Goal: Check status: Check status

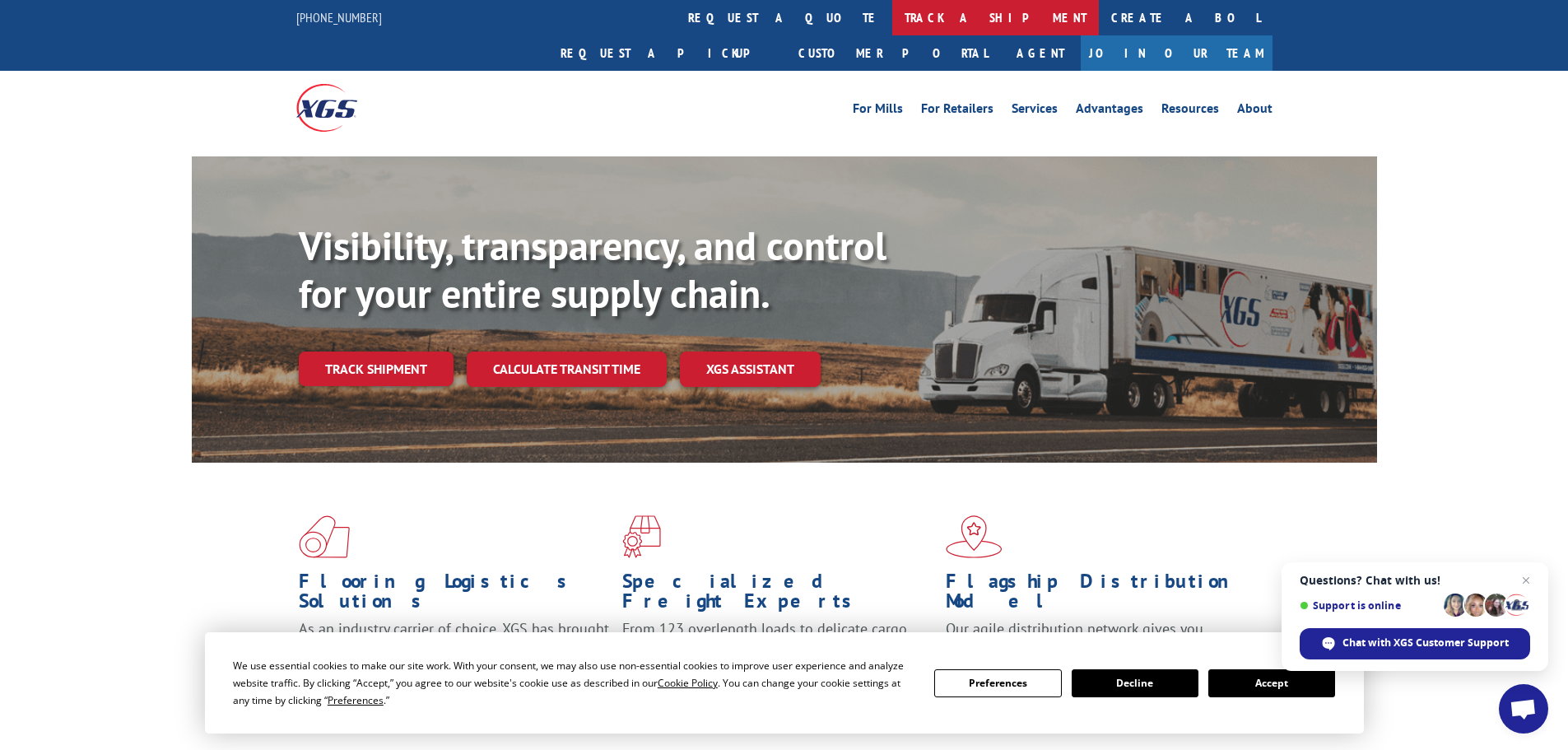
click at [892, 34] on link "track a shipment" at bounding box center [995, 18] width 206 height 35
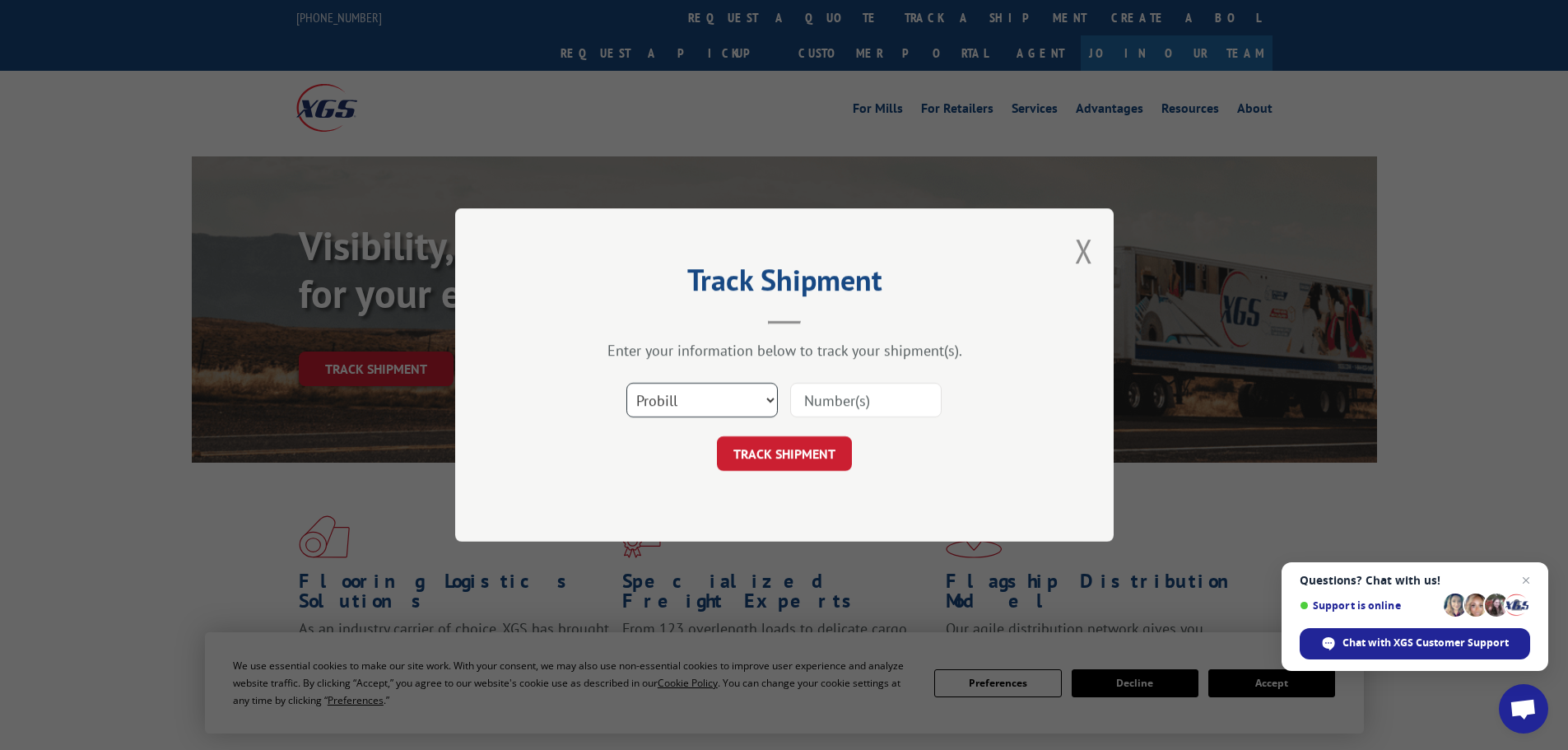
click at [750, 393] on select "Select category... Probill BOL PO" at bounding box center [702, 400] width 152 height 34
select select "bol"
click at [626, 383] on select "Select category... Probill BOL PO" at bounding box center [702, 400] width 152 height 34
click at [786, 422] on div "Select category... Probill BOL PO" at bounding box center [784, 401] width 494 height 55
click at [832, 394] on input at bounding box center [867, 400] width 152 height 34
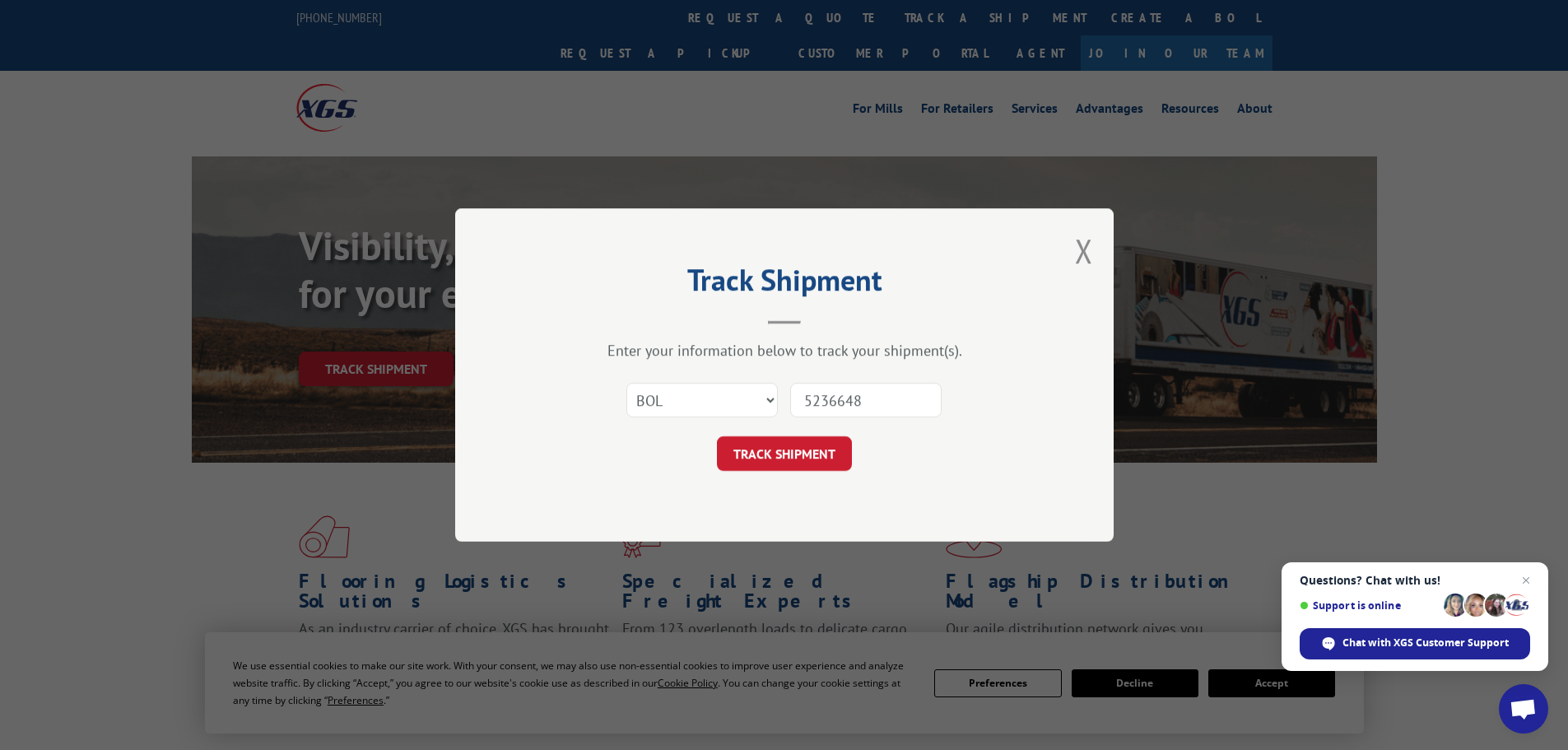
type input "5236648"
click at [717, 436] on button "TRACK SHIPMENT" at bounding box center [784, 453] width 135 height 34
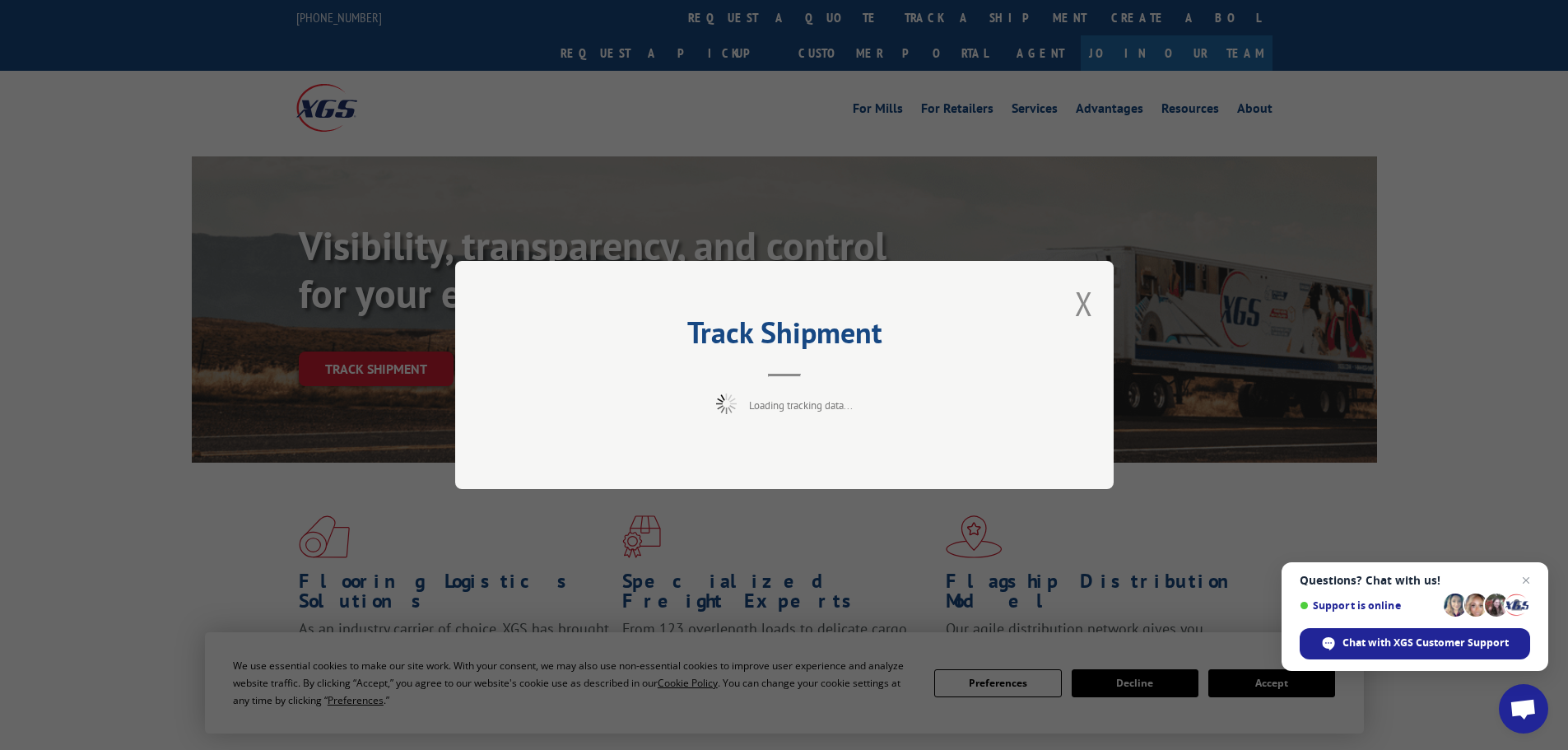
click at [1067, 303] on div "Track Shipment Loading tracking data..." at bounding box center [784, 375] width 658 height 228
click at [1069, 308] on div "Track Shipment Loading tracking data..." at bounding box center [784, 375] width 658 height 228
click at [1085, 308] on button "Close modal" at bounding box center [1084, 303] width 19 height 43
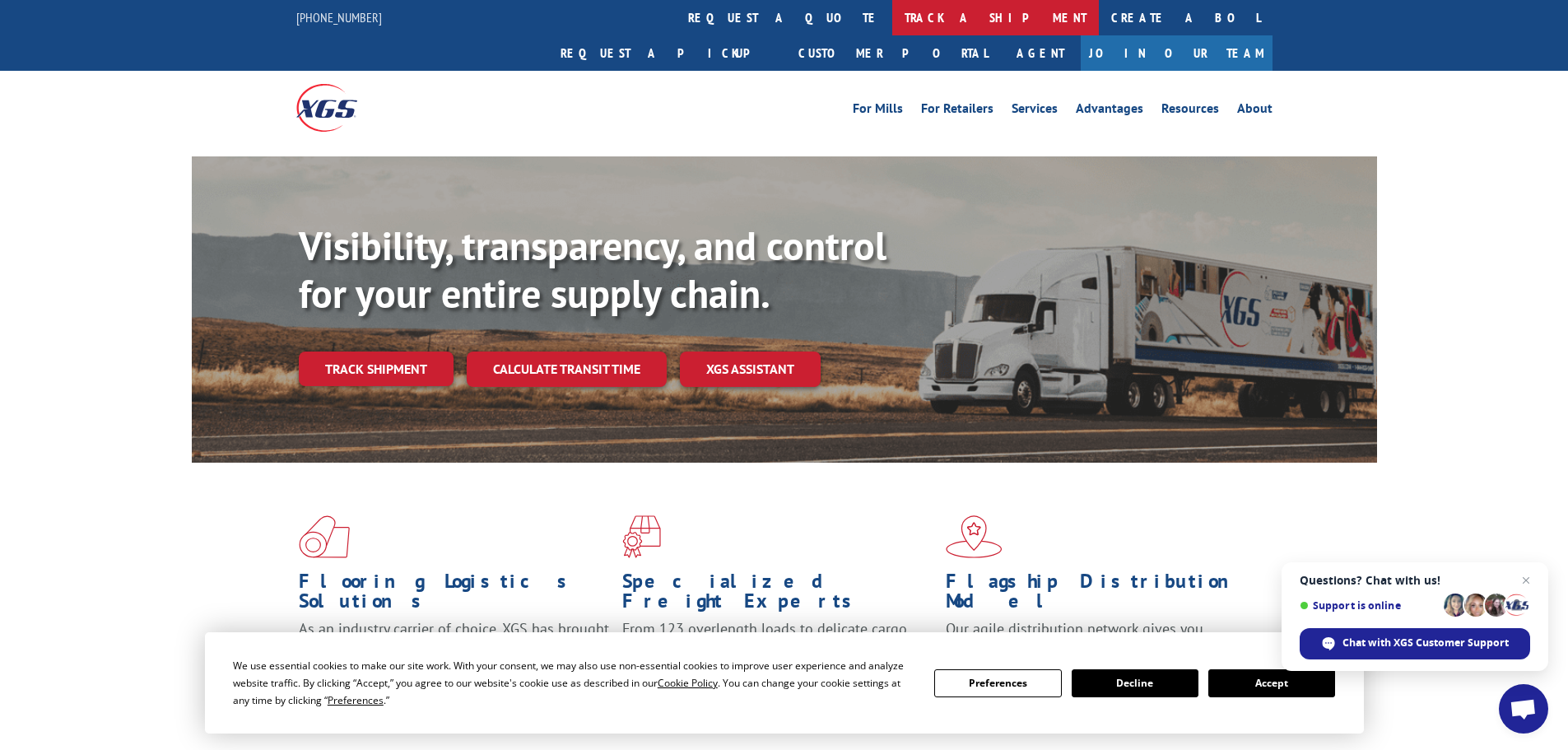
click at [892, 11] on link "track a shipment" at bounding box center [995, 18] width 206 height 35
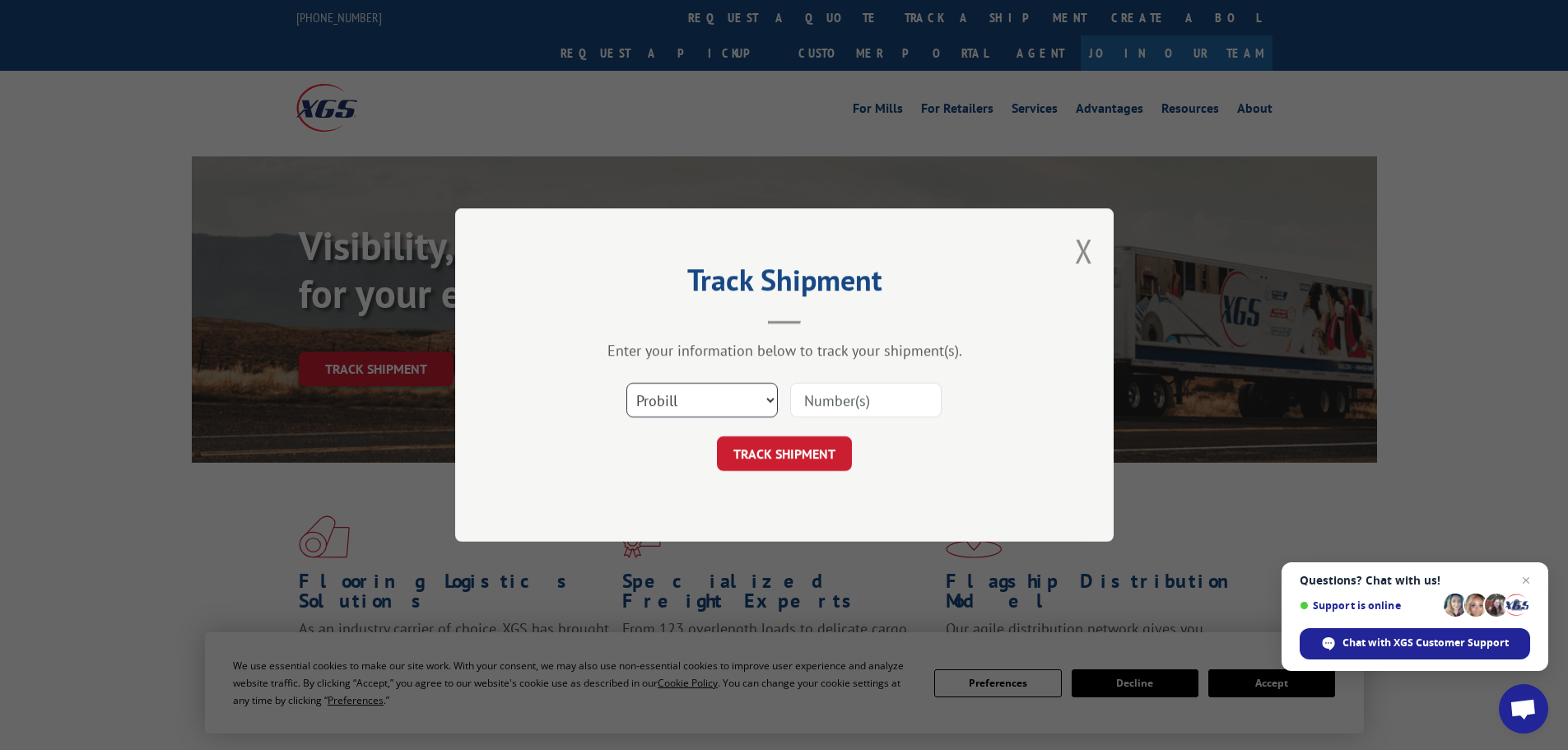
click at [709, 410] on select "Select category... Probill BOL PO" at bounding box center [702, 400] width 152 height 34
select select "bol"
click at [626, 383] on select "Select category... Probill BOL PO" at bounding box center [702, 400] width 152 height 34
click at [913, 408] on input at bounding box center [867, 400] width 152 height 34
type input "5265648"
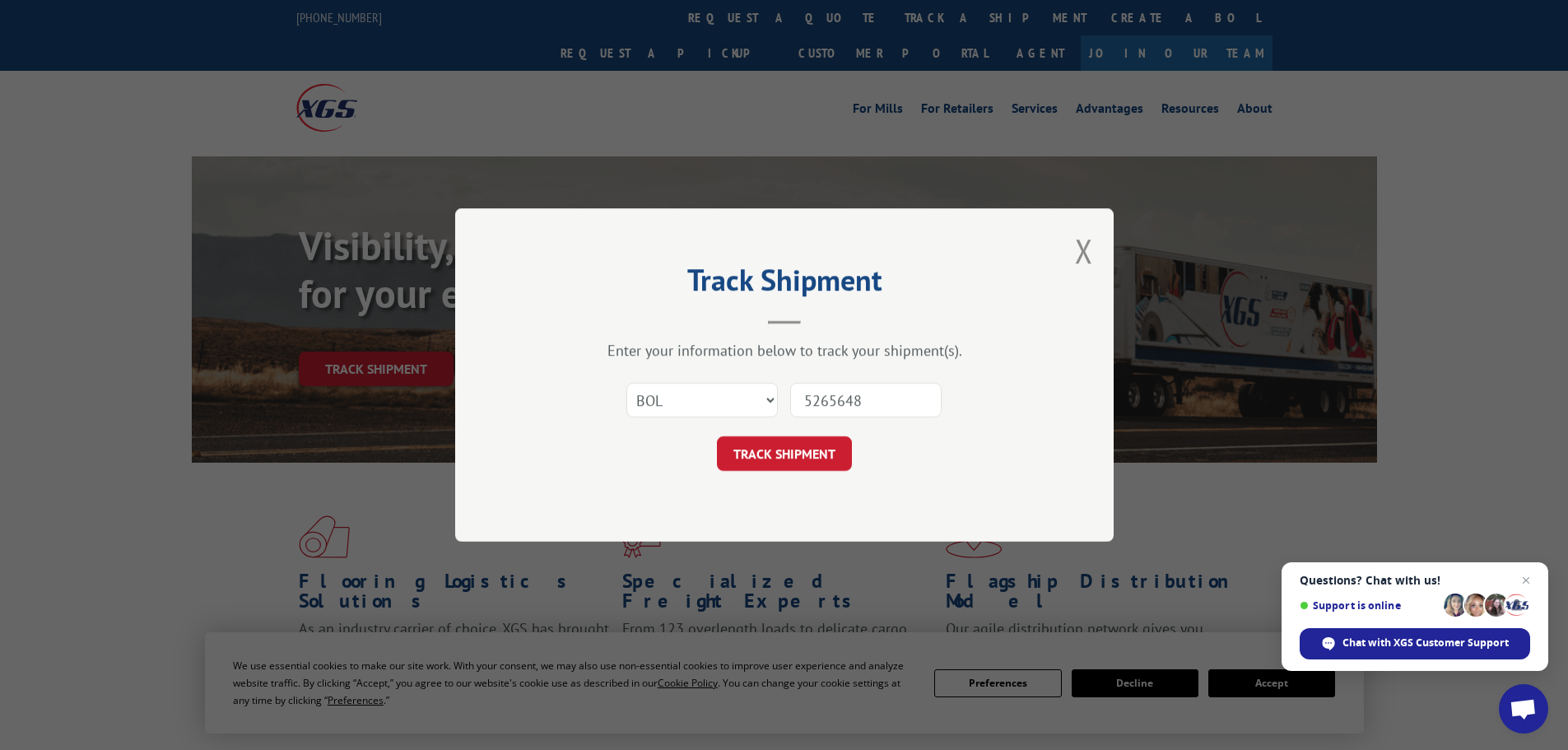
click button "TRACK SHIPMENT" at bounding box center [784, 453] width 135 height 34
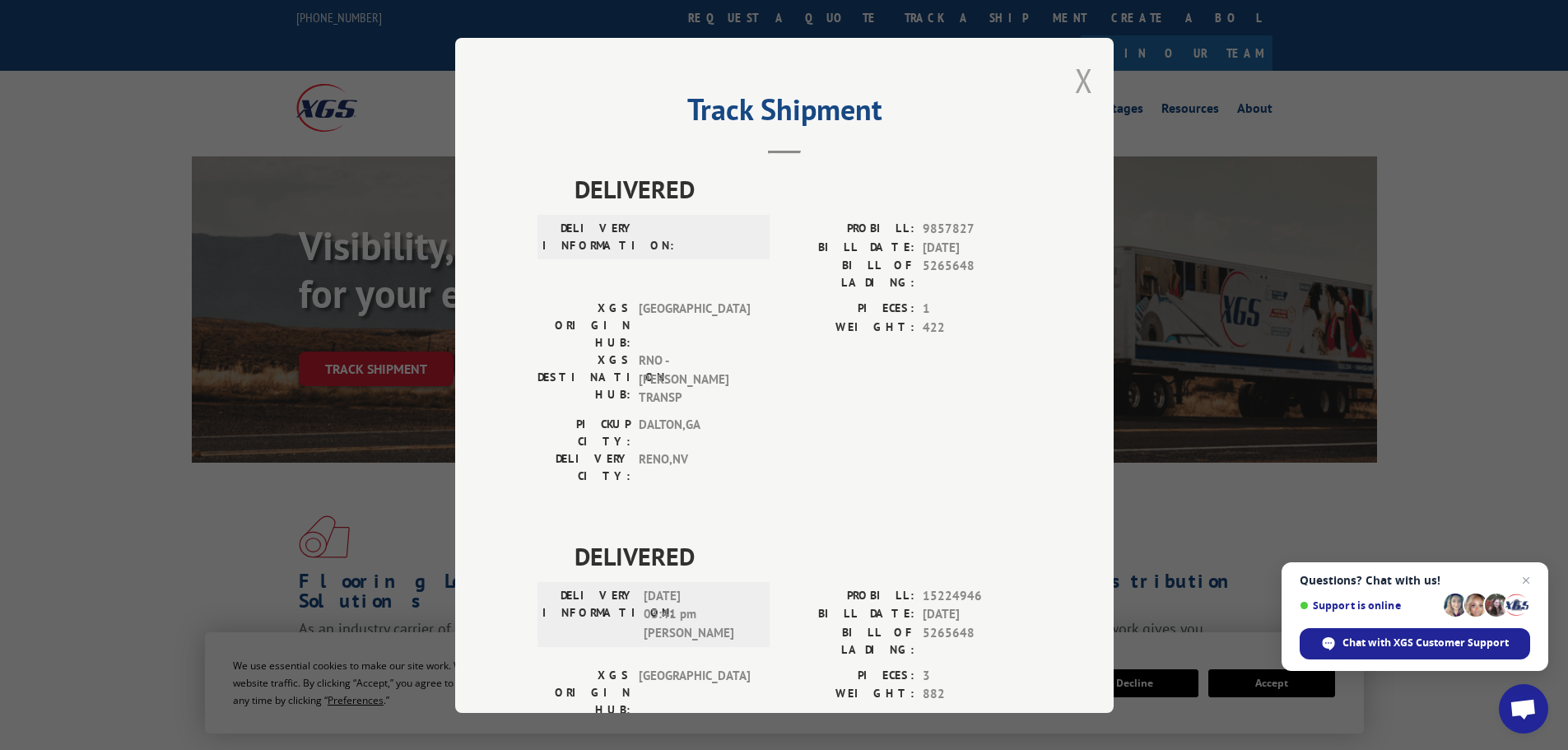
click at [1081, 80] on button "Close modal" at bounding box center [1084, 79] width 19 height 43
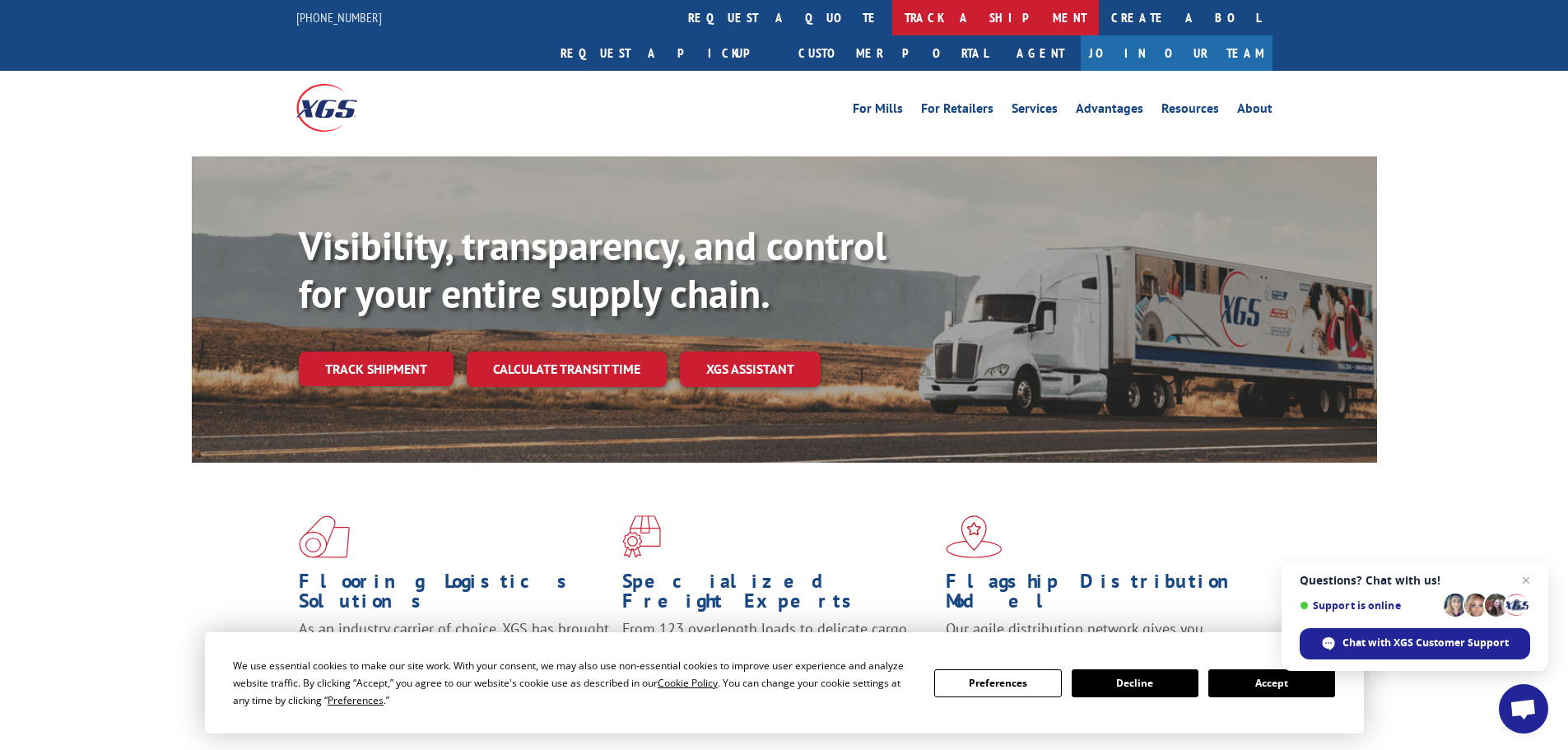
click at [892, 14] on link "track a shipment" at bounding box center [995, 18] width 206 height 35
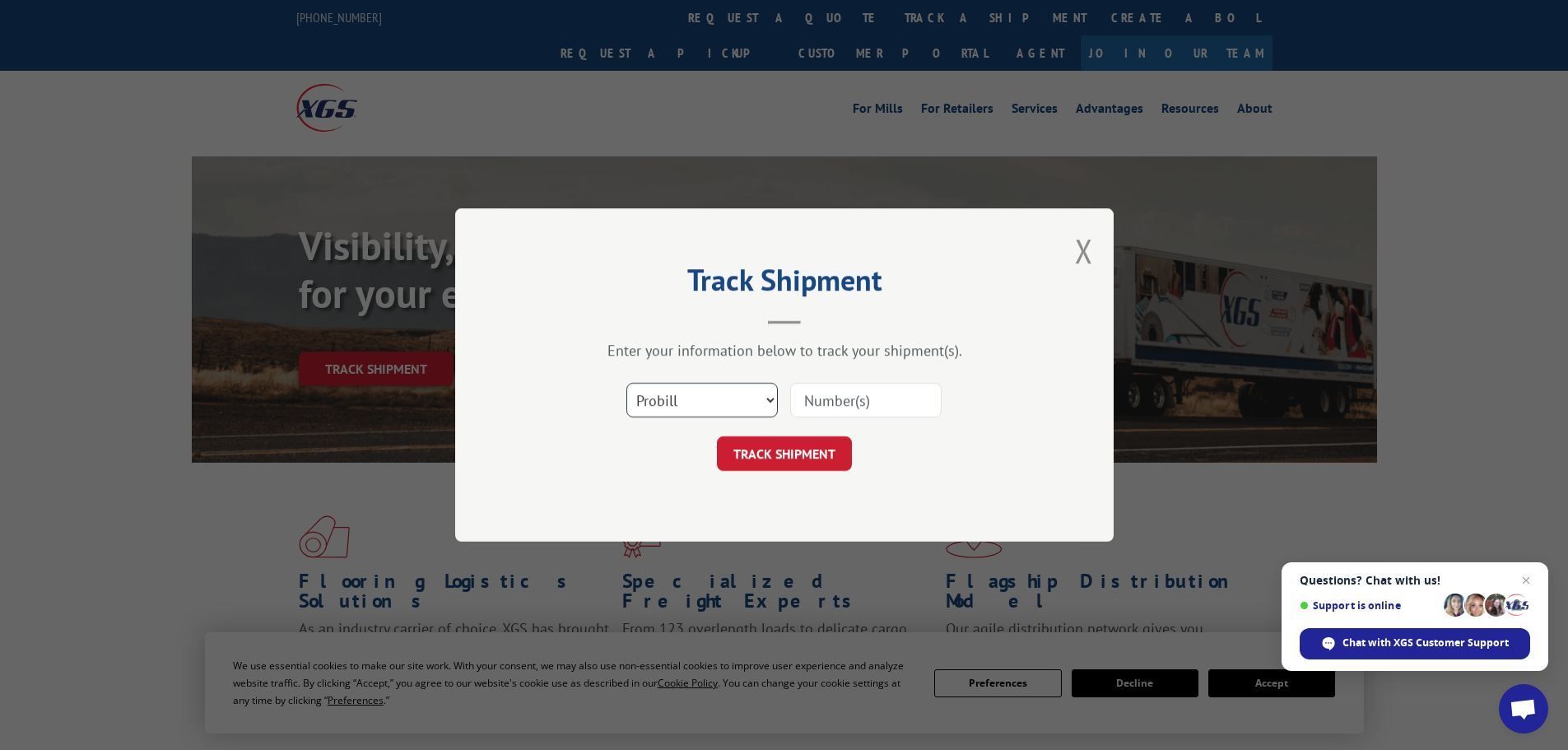
click at [675, 409] on select "Select category... Probill BOL PO" at bounding box center [702, 400] width 152 height 34
select select "bol"
click at [626, 383] on select "Select category... Probill BOL PO" at bounding box center [702, 400] width 152 height 34
click at [826, 400] on input at bounding box center [867, 400] width 152 height 34
type input "5235648"
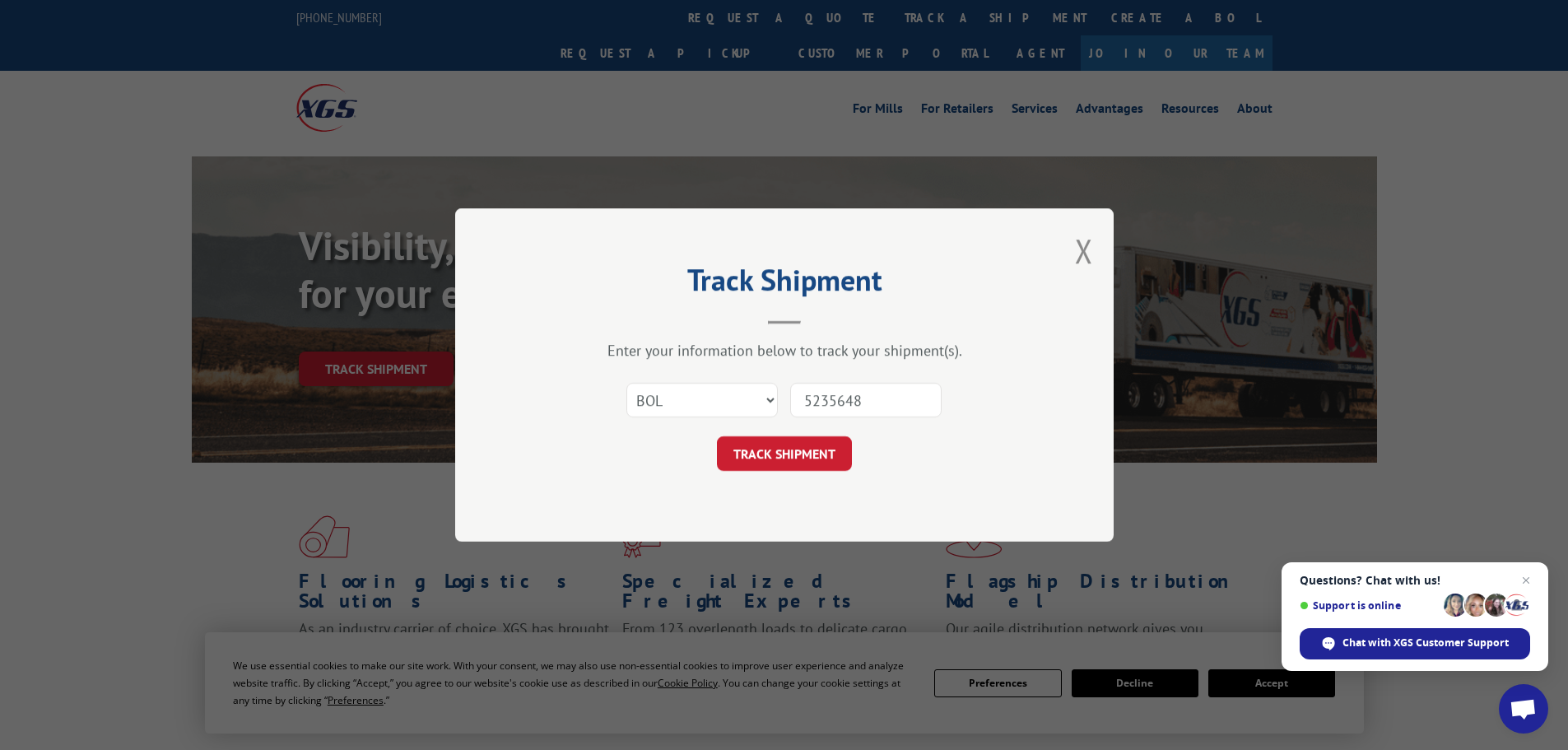
click at [717, 436] on button "TRACK SHIPMENT" at bounding box center [784, 453] width 135 height 34
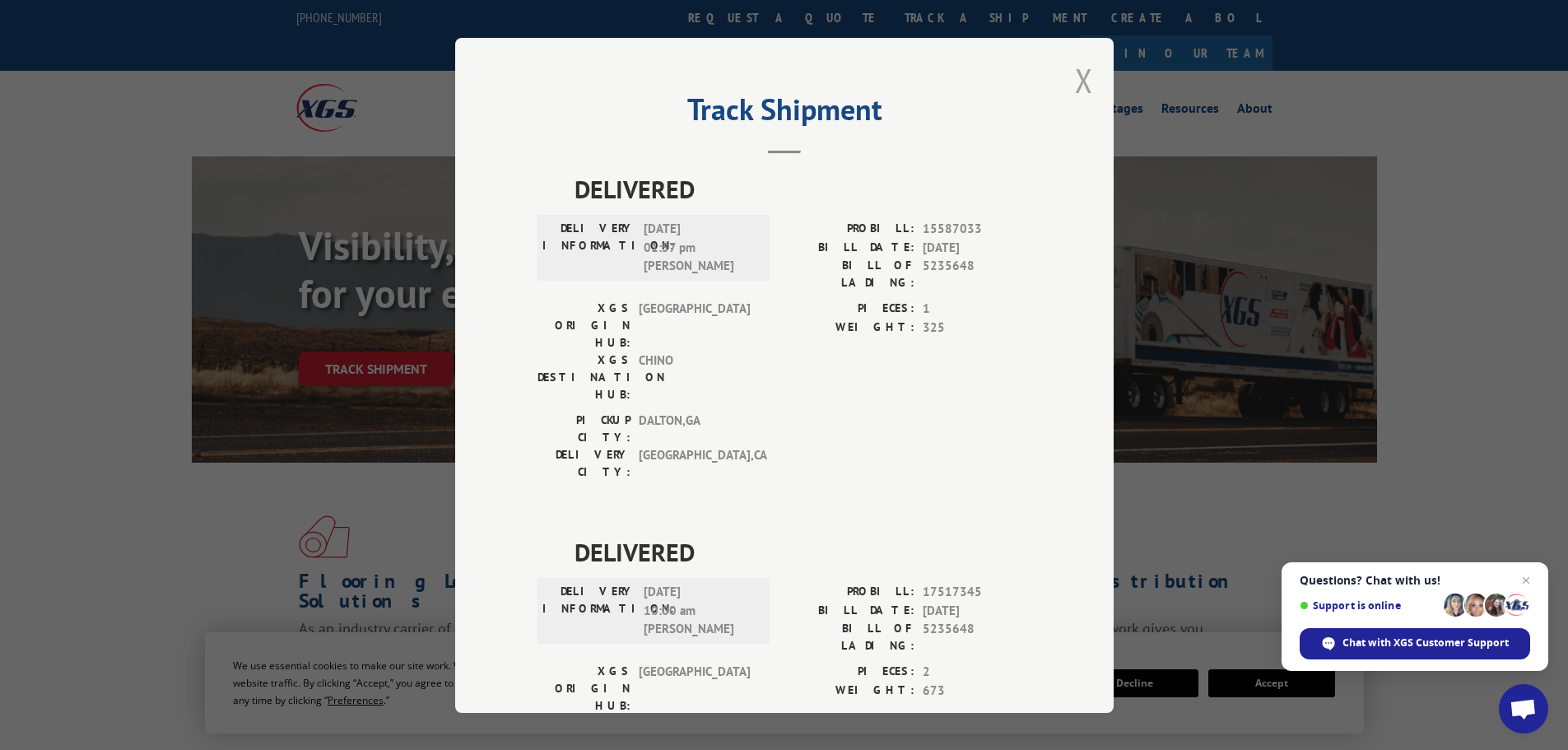
click at [1082, 83] on button "Close modal" at bounding box center [1084, 79] width 19 height 43
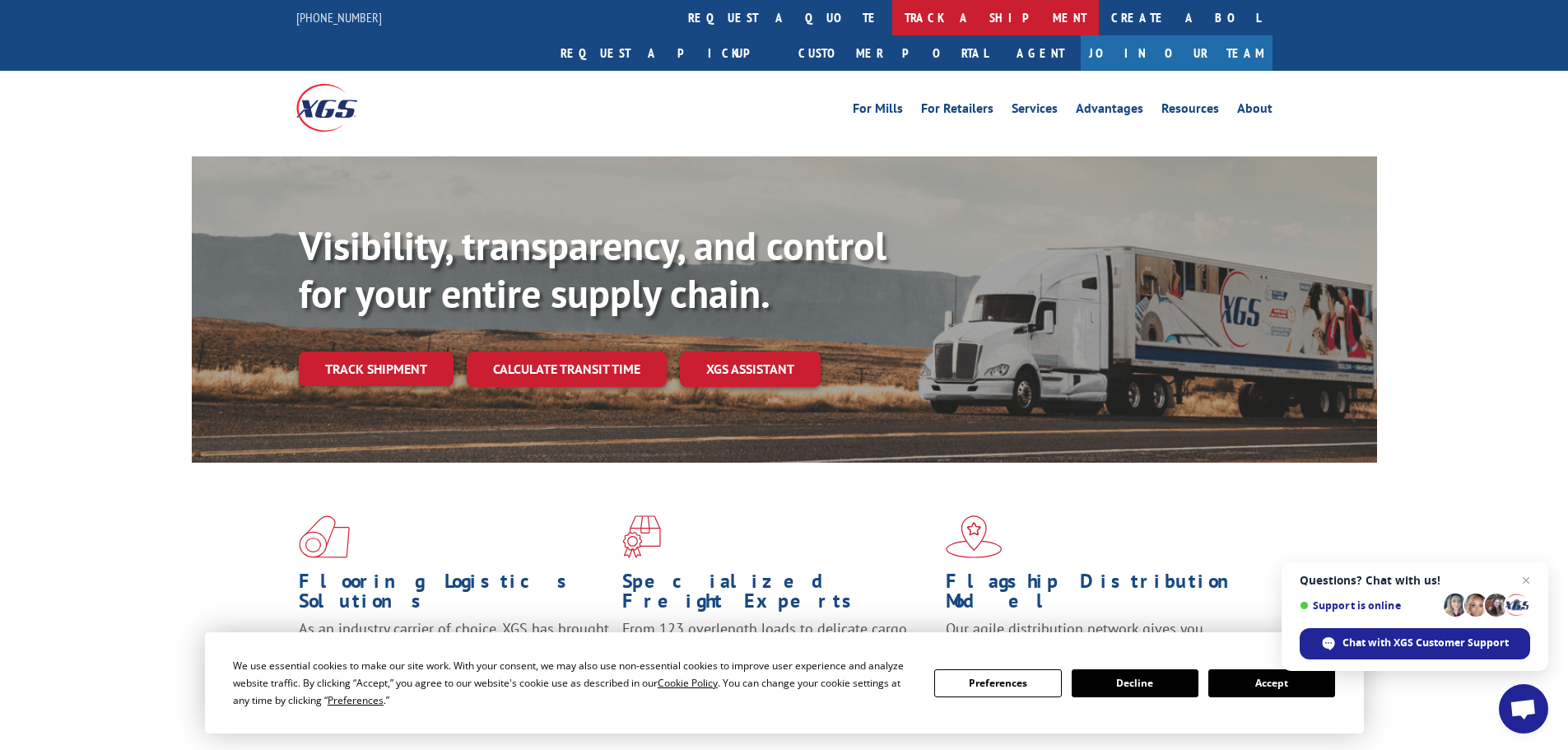
click at [892, 23] on link "track a shipment" at bounding box center [995, 18] width 206 height 35
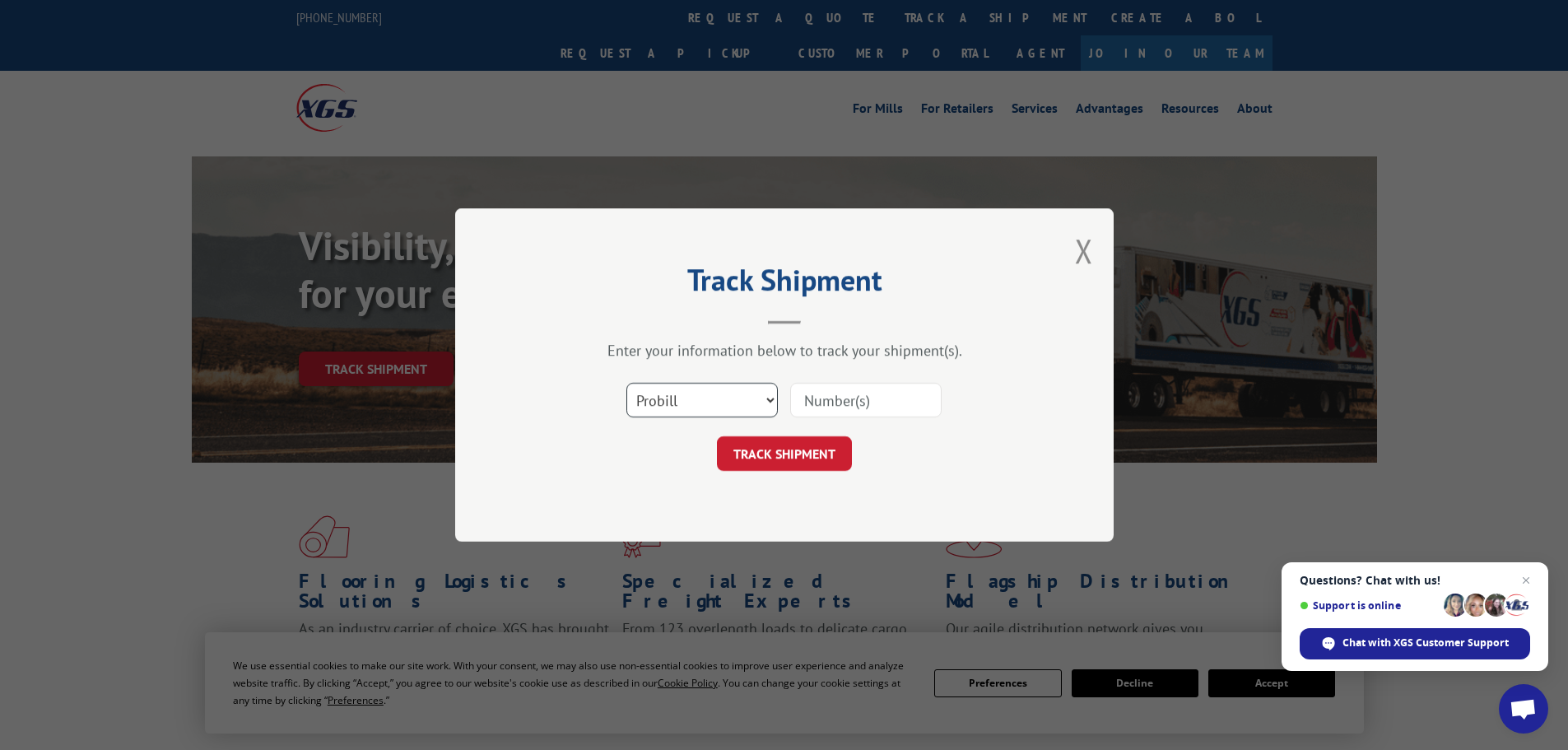
click at [740, 388] on select "Select category... Probill BOL PO" at bounding box center [702, 400] width 152 height 34
select select "bol"
click at [626, 383] on select "Select category... Probill BOL PO" at bounding box center [702, 400] width 152 height 34
click at [848, 398] on input at bounding box center [867, 400] width 152 height 34
type input "451823"
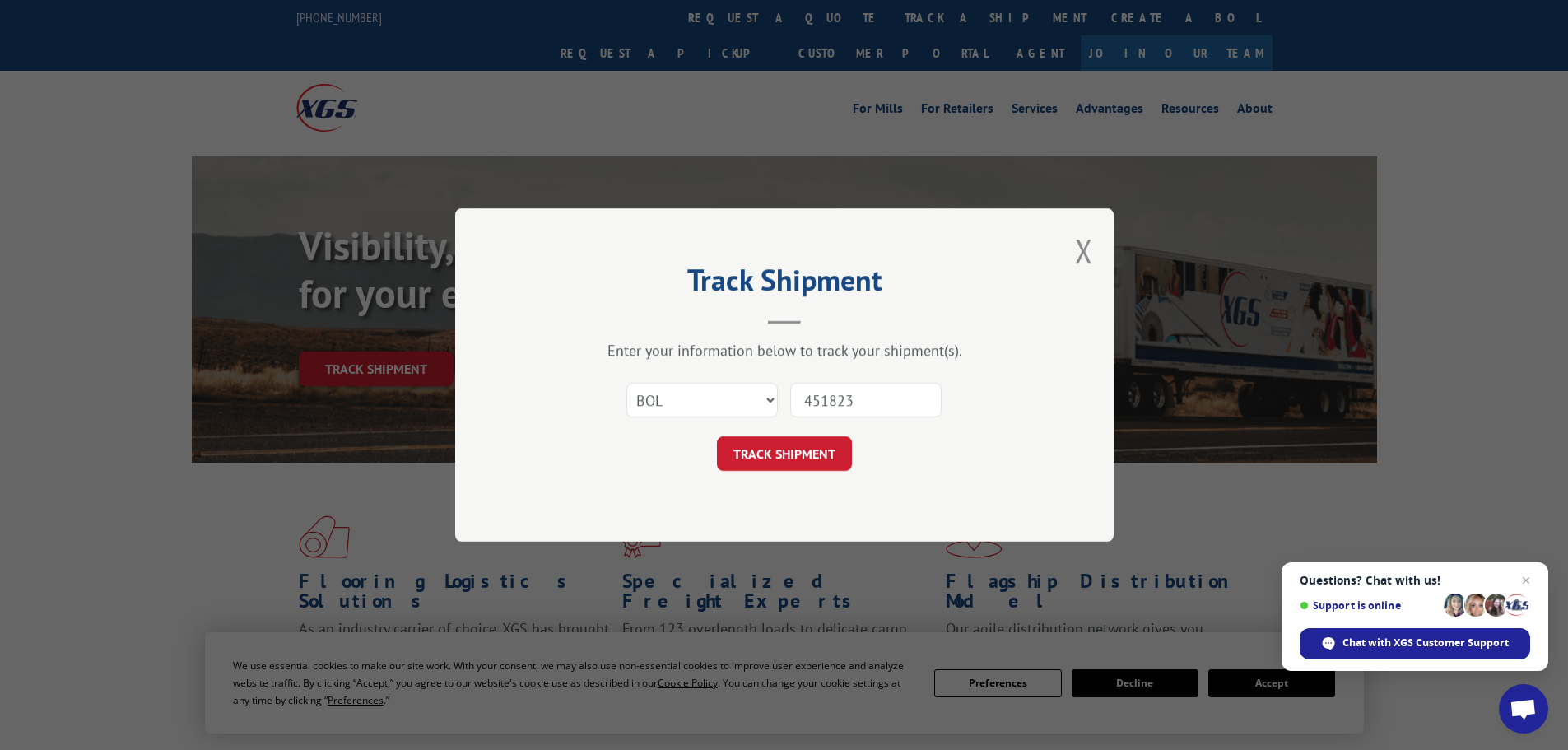
click at [717, 436] on button "TRACK SHIPMENT" at bounding box center [784, 453] width 135 height 34
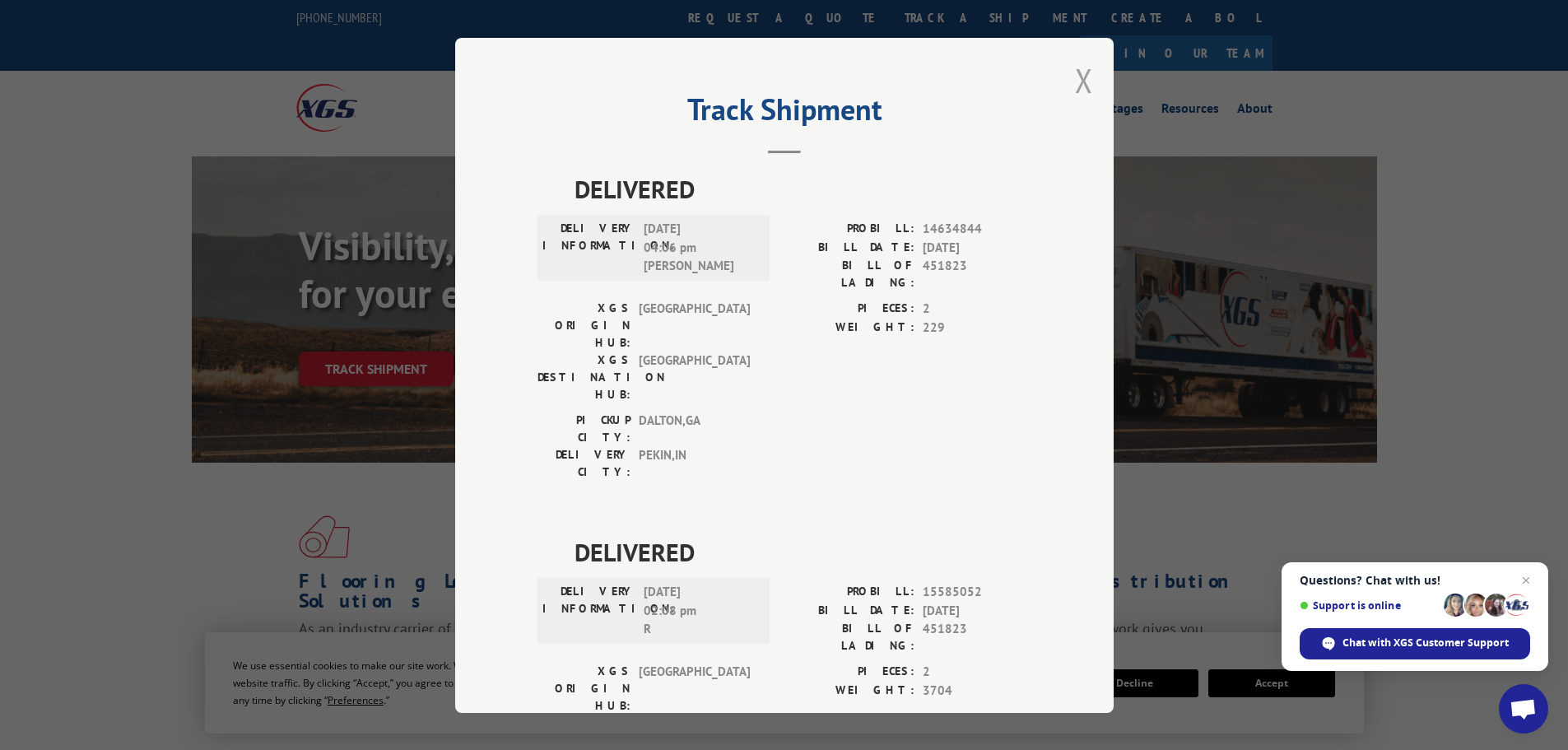
click at [1075, 81] on button "Close modal" at bounding box center [1084, 79] width 19 height 43
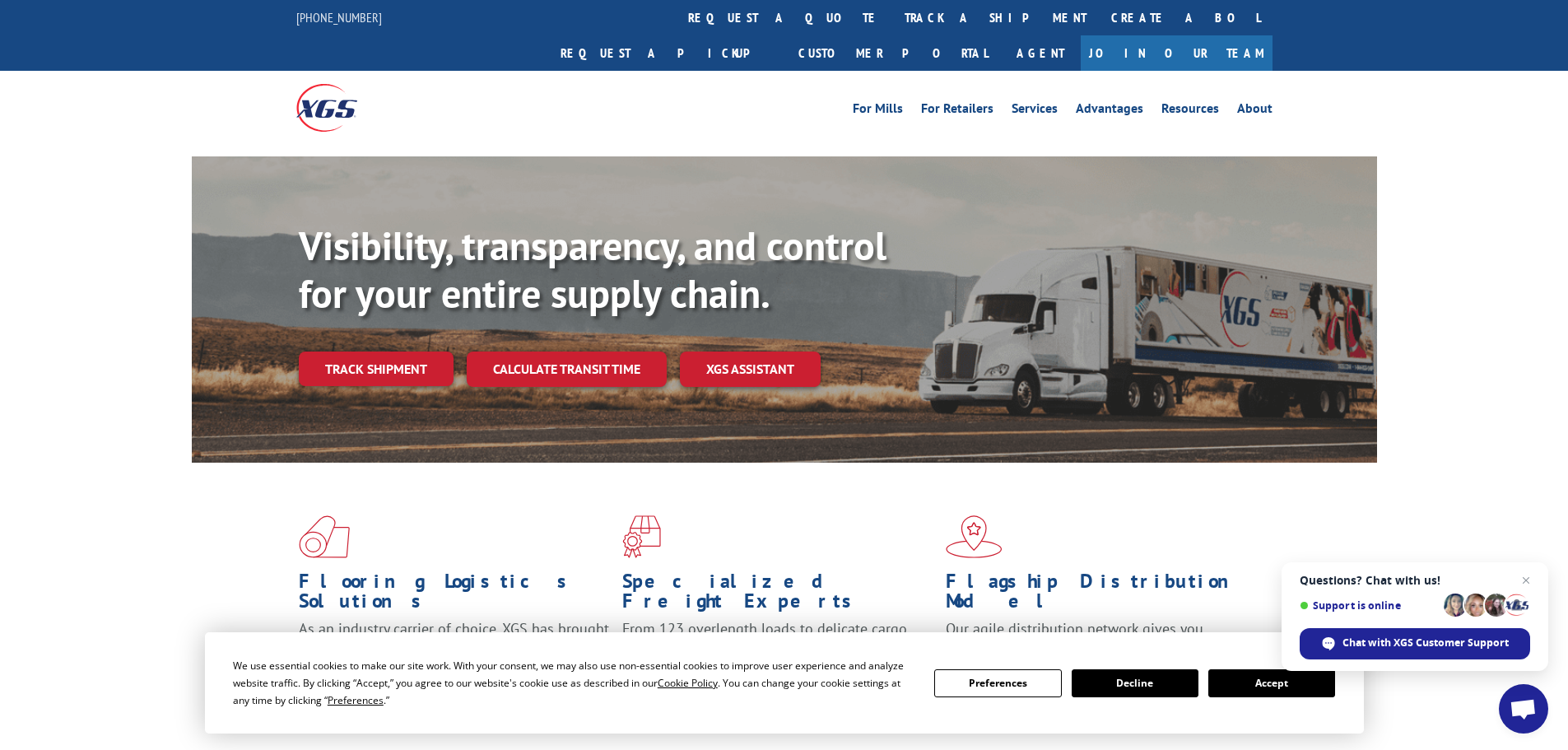
drag, startPoint x: 741, startPoint y: 5, endPoint x: 740, endPoint y: 19, distance: 14.0
click at [892, 5] on link "track a shipment" at bounding box center [995, 18] width 206 height 35
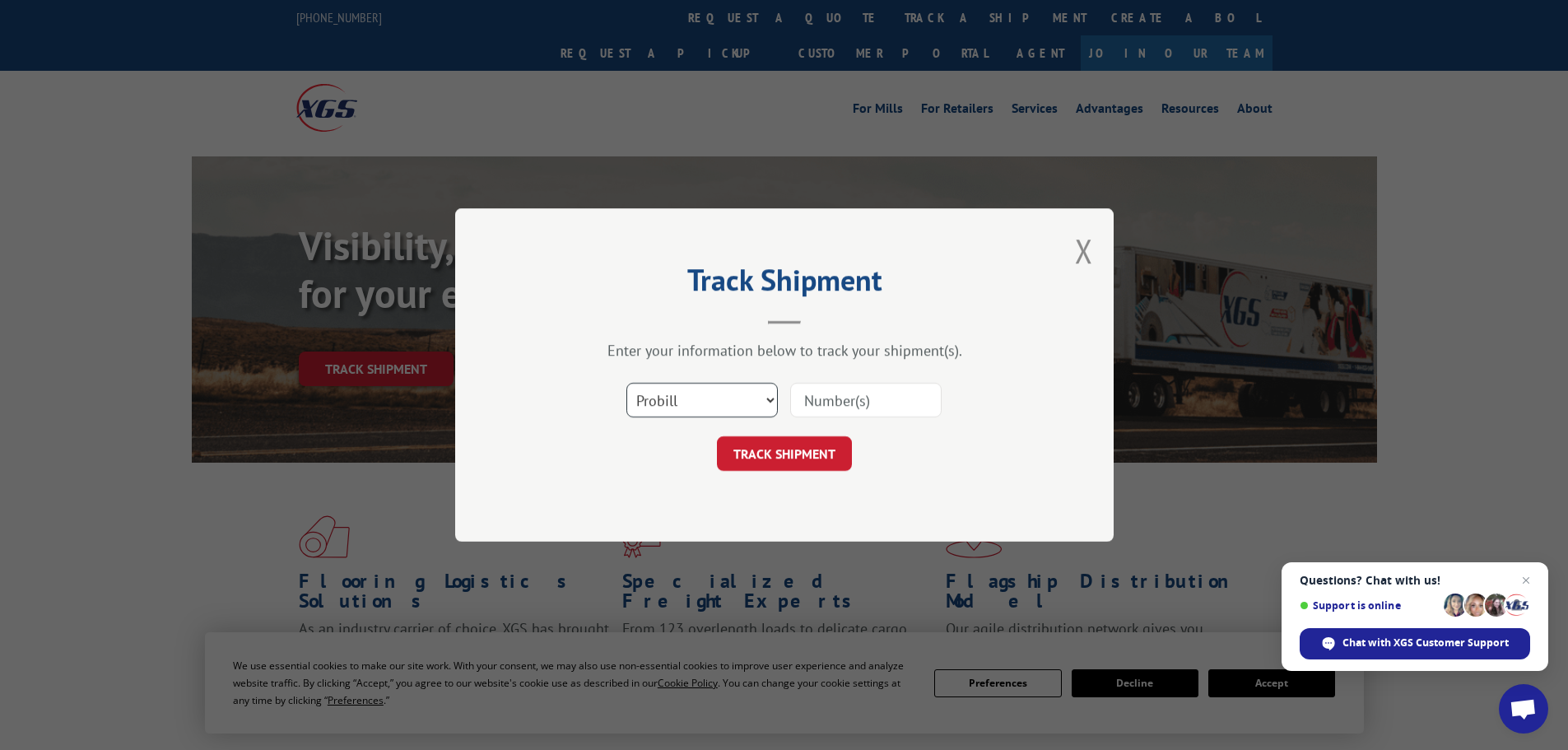
click at [706, 409] on select "Select category... Probill BOL PO" at bounding box center [702, 400] width 152 height 34
select select "bol"
click at [626, 383] on select "Select category... Probill BOL PO" at bounding box center [702, 400] width 152 height 34
click at [828, 402] on input at bounding box center [867, 400] width 152 height 34
type input "5303096"
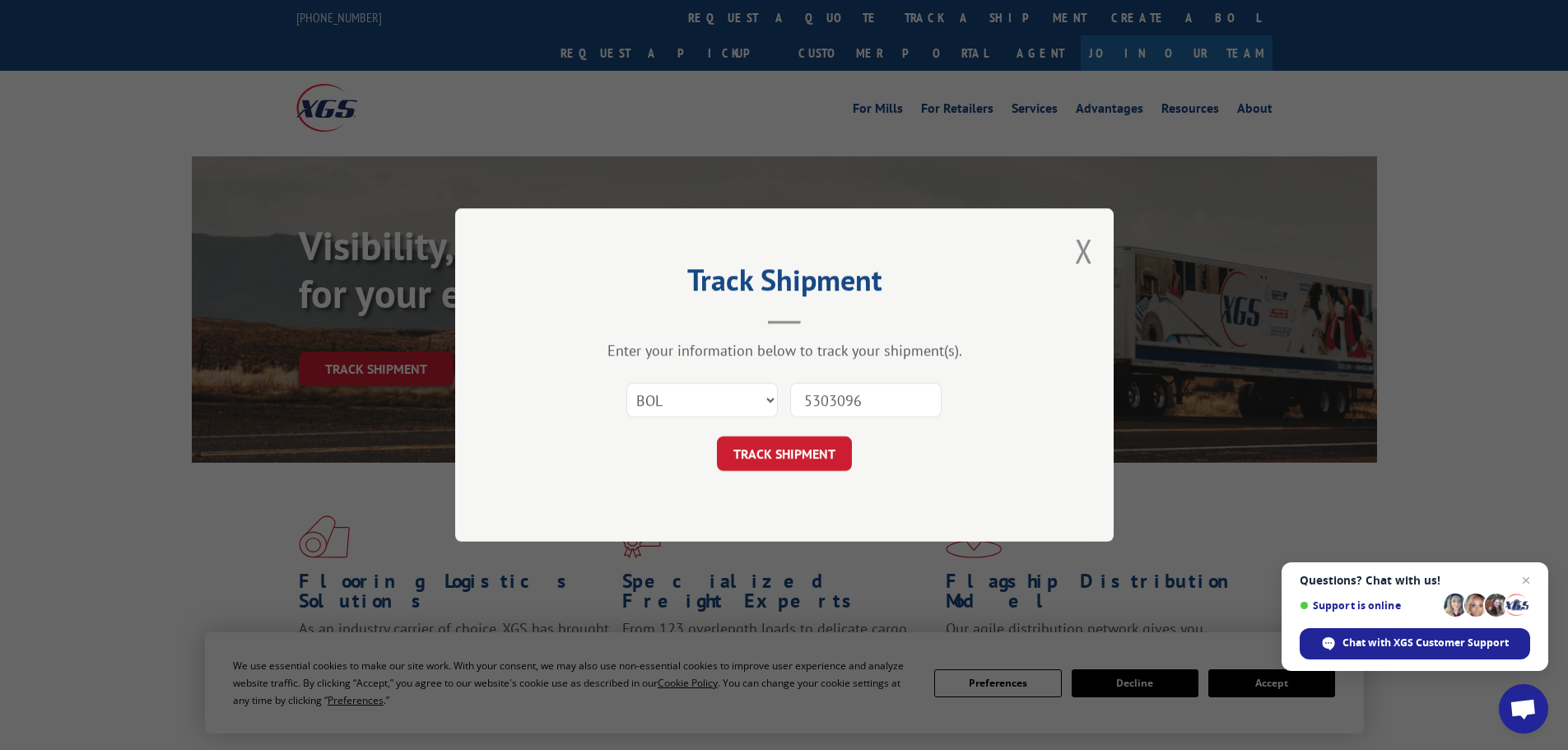
click at [717, 436] on button "TRACK SHIPMENT" at bounding box center [784, 453] width 135 height 34
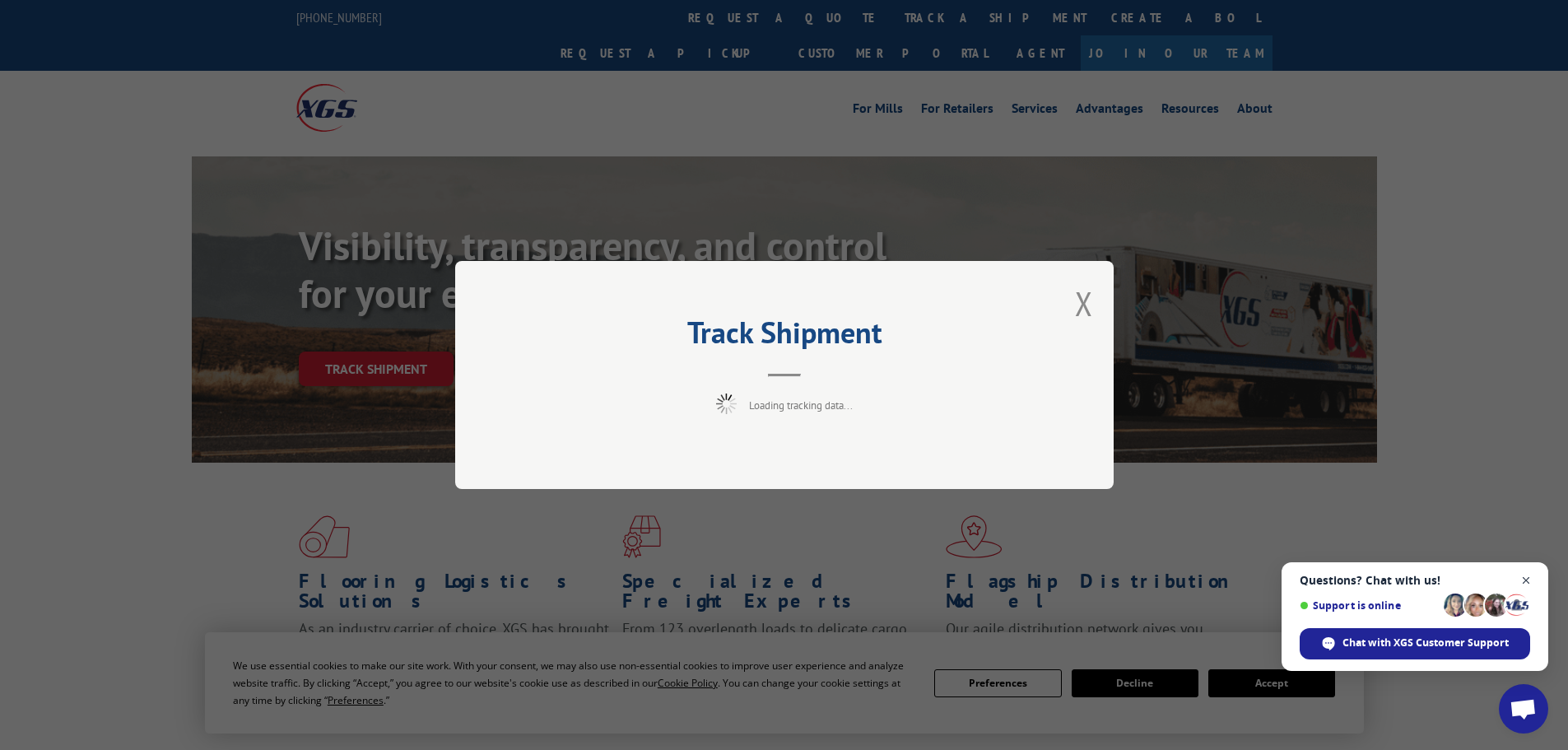
click at [1526, 582] on span "Close chat" at bounding box center [1526, 580] width 20 height 20
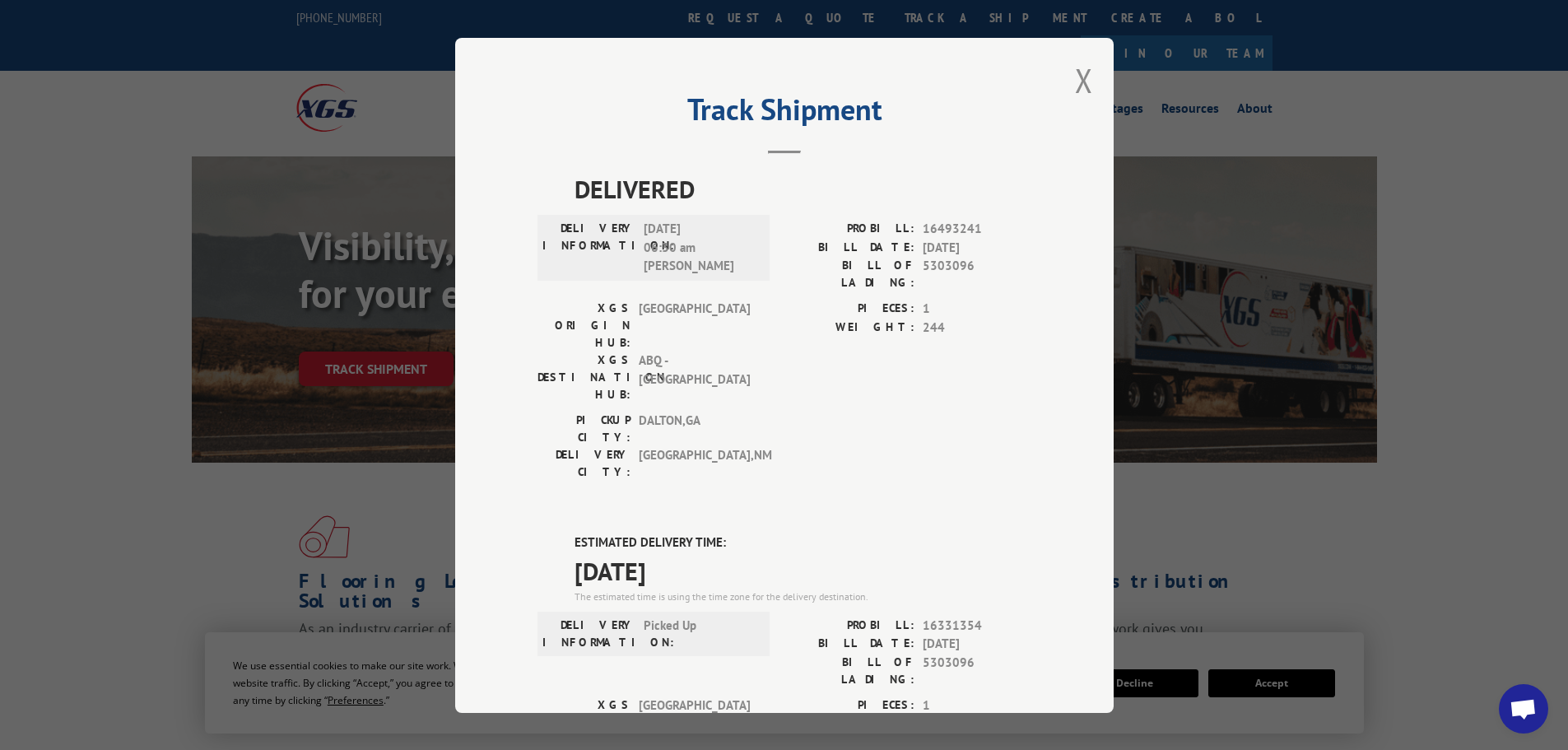
click at [1096, 64] on div "Track Shipment DELIVERED DELIVERY INFORMATION: [DATE] 06:30 am [PERSON_NAME]: 1…" at bounding box center [784, 375] width 658 height 675
click at [1077, 85] on button "Close modal" at bounding box center [1084, 79] width 19 height 43
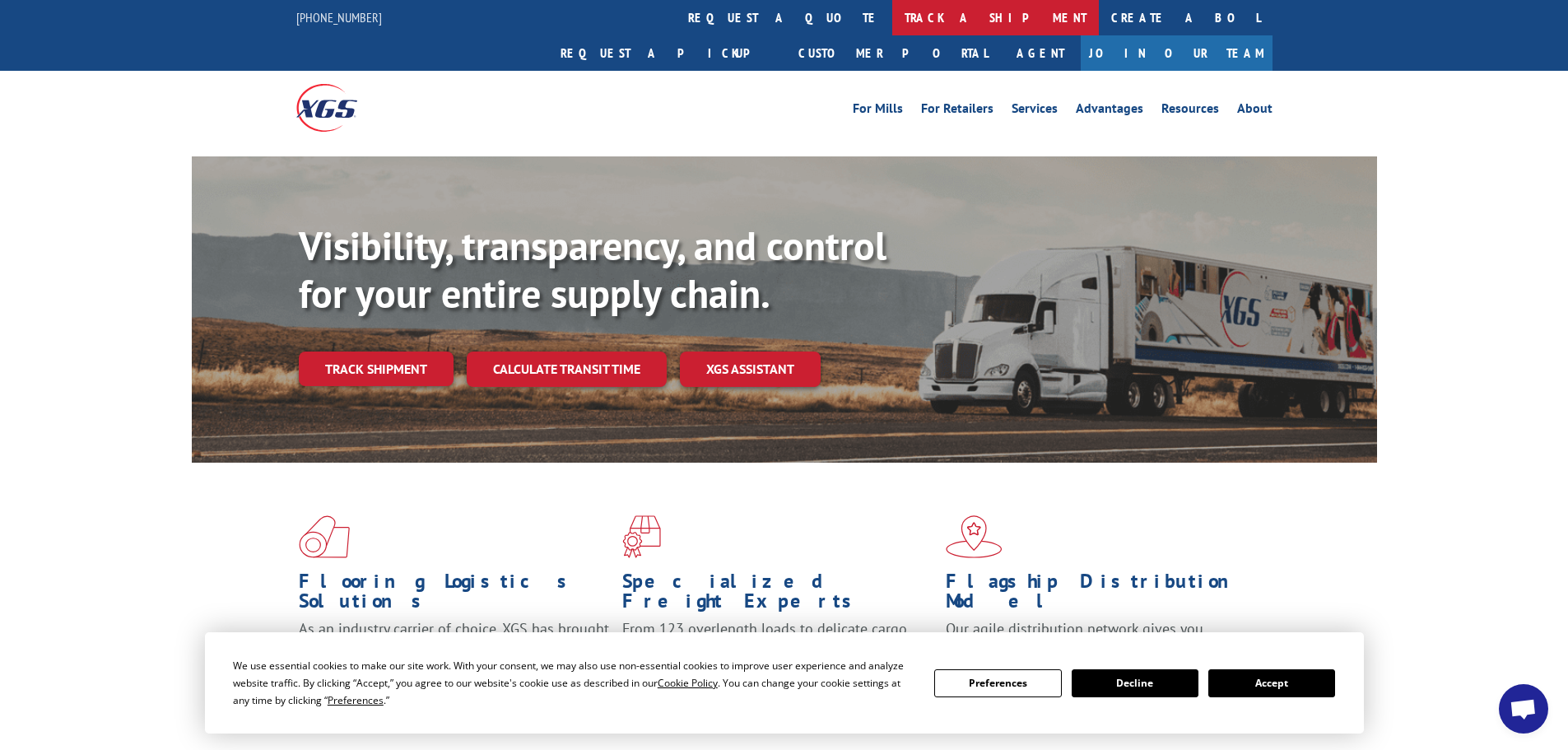
click at [892, 33] on link "track a shipment" at bounding box center [995, 18] width 206 height 35
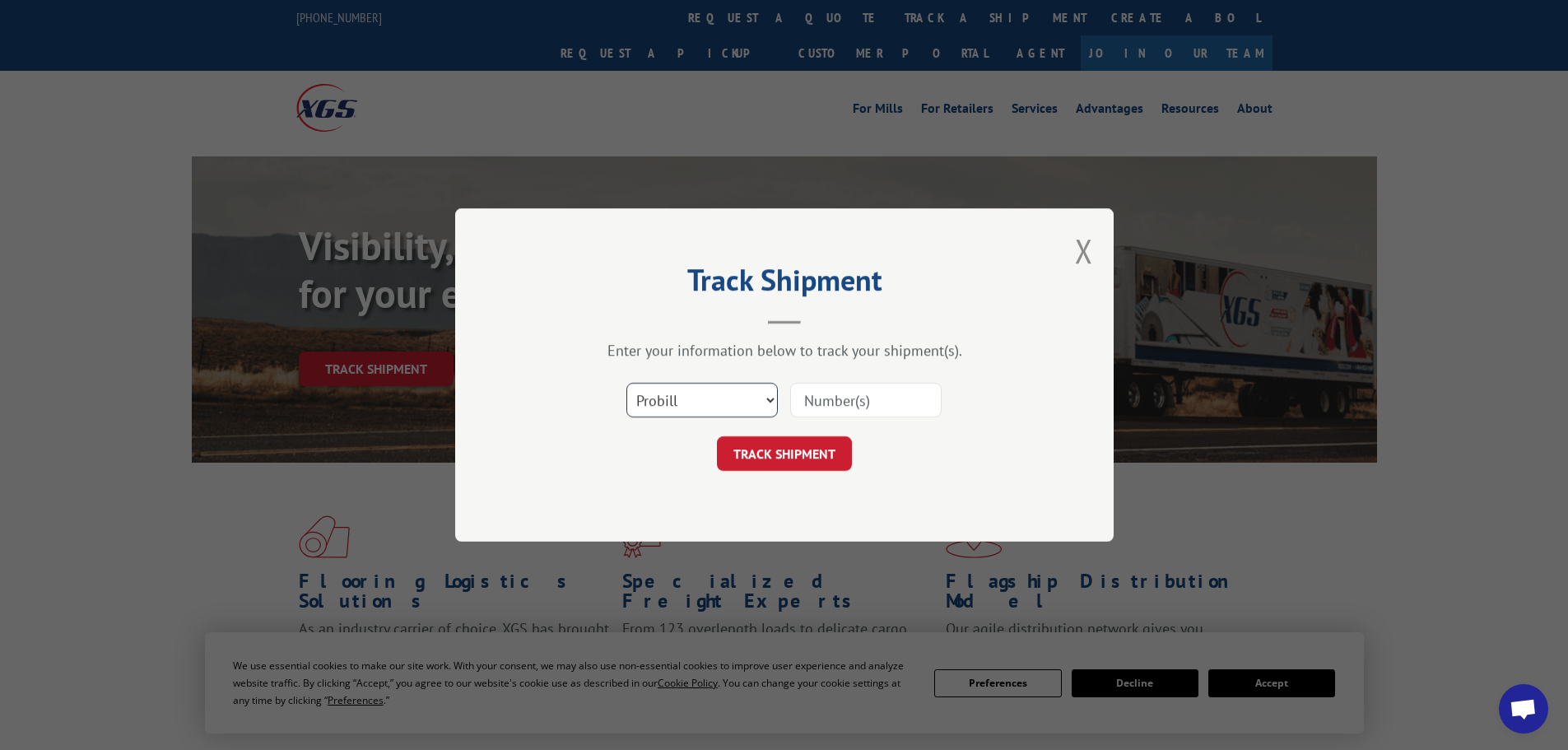
drag, startPoint x: 722, startPoint y: 387, endPoint x: 713, endPoint y: 416, distance: 30.4
click at [722, 387] on select "Select category... Probill BOL PO" at bounding box center [702, 400] width 152 height 34
select select "bol"
click at [626, 383] on select "Select category... Probill BOL PO" at bounding box center [702, 400] width 152 height 34
click at [835, 387] on input at bounding box center [867, 400] width 152 height 34
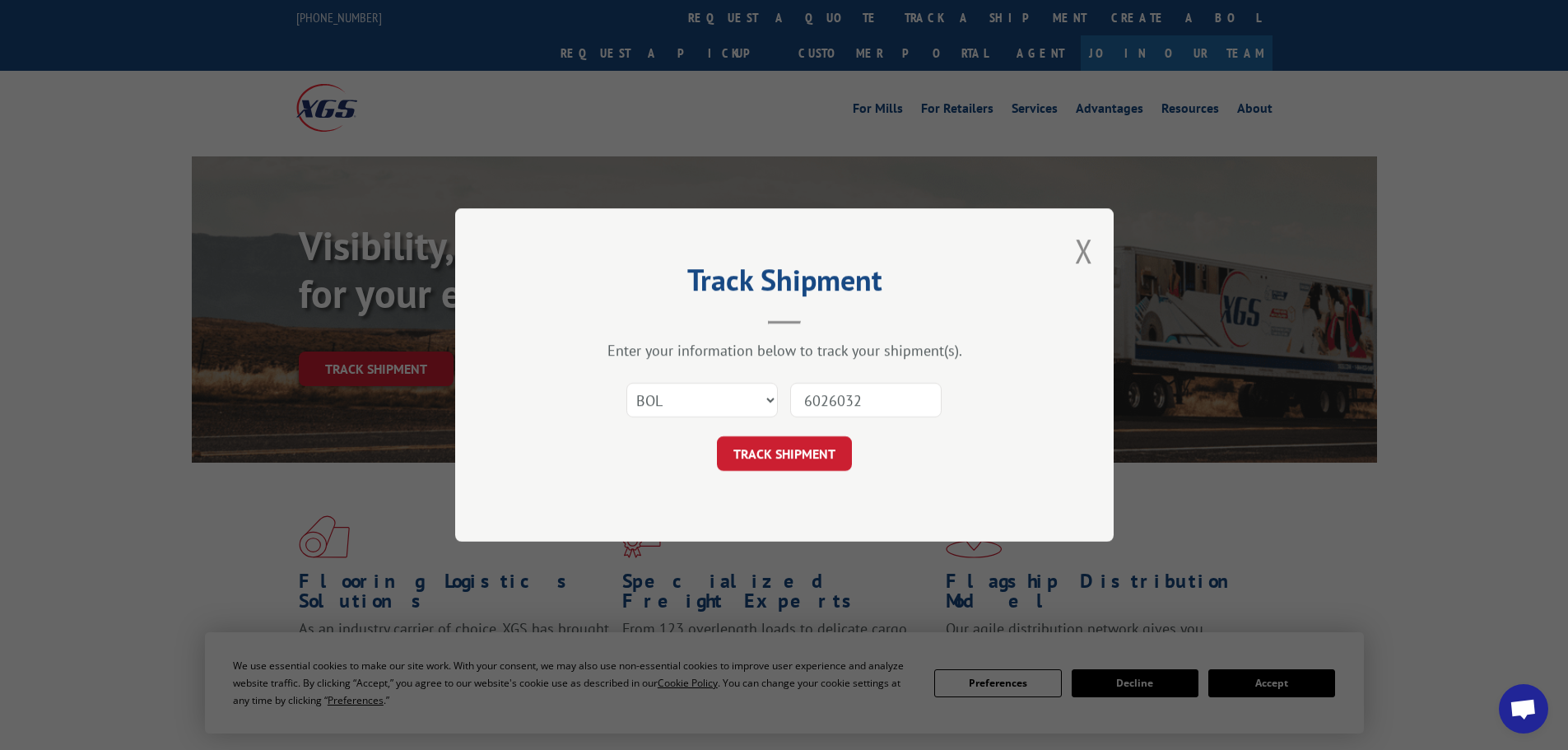
type input "6026032"
click at [717, 436] on button "TRACK SHIPMENT" at bounding box center [784, 453] width 135 height 34
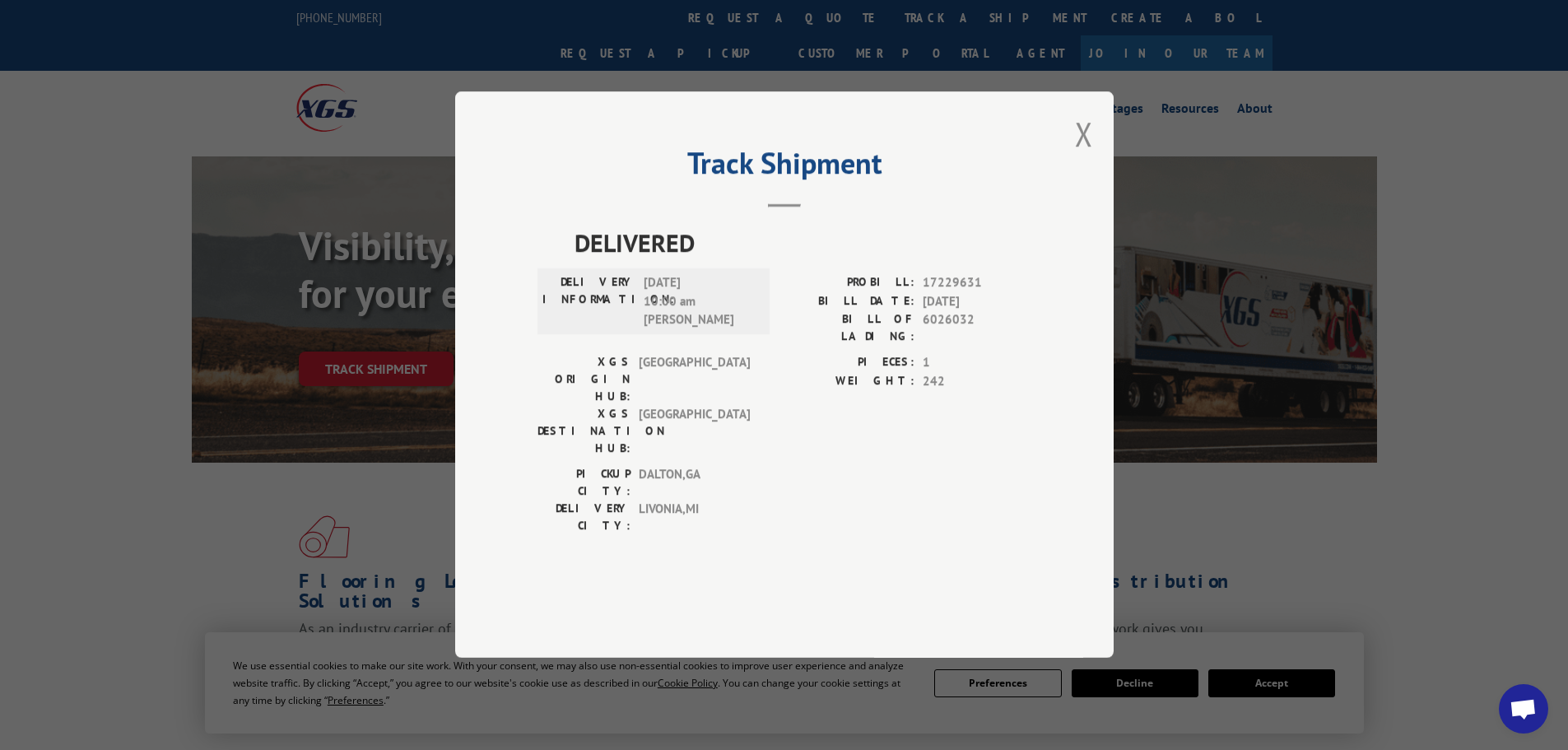
click at [1084, 155] on button "Close modal" at bounding box center [1084, 133] width 19 height 43
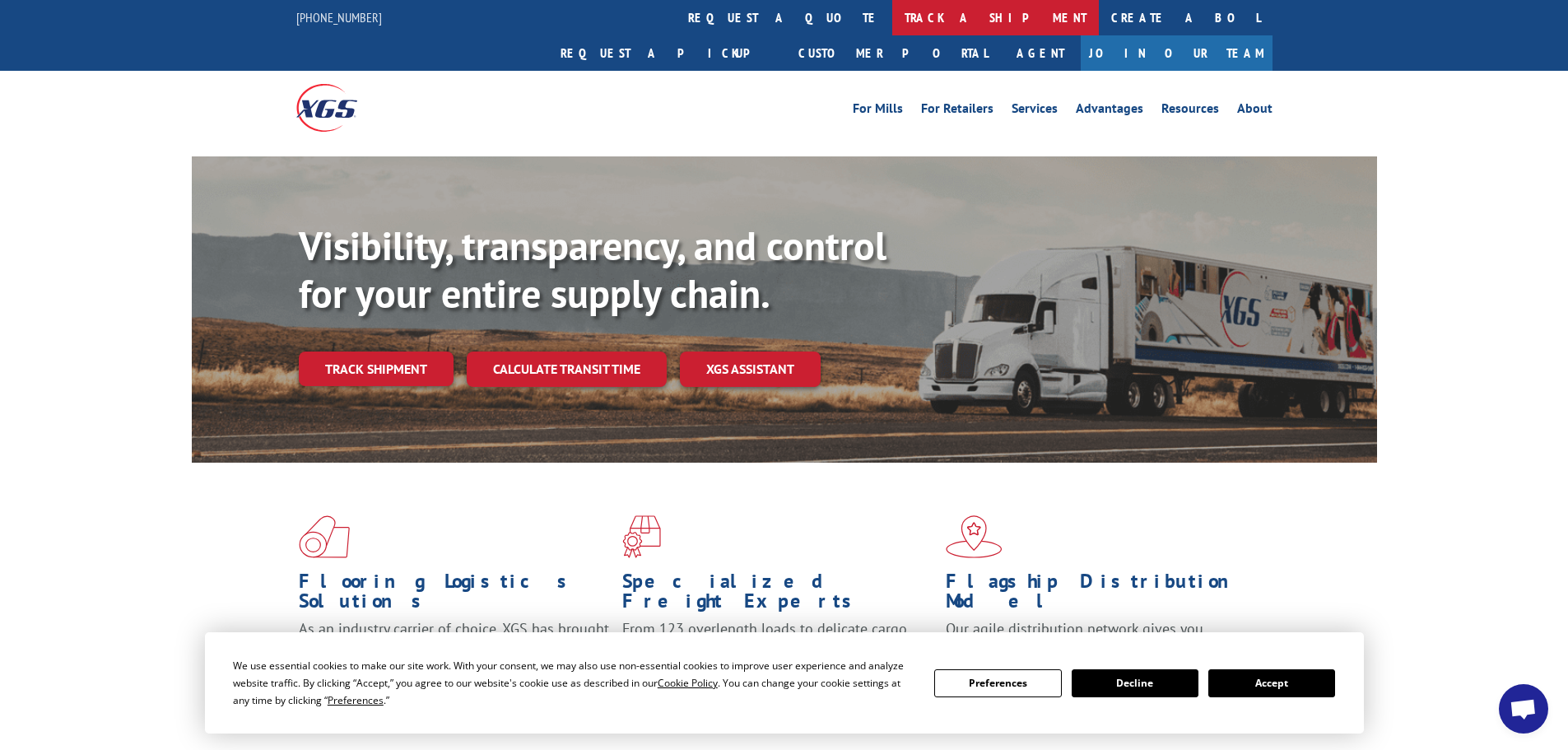
click at [892, 16] on link "track a shipment" at bounding box center [995, 18] width 206 height 35
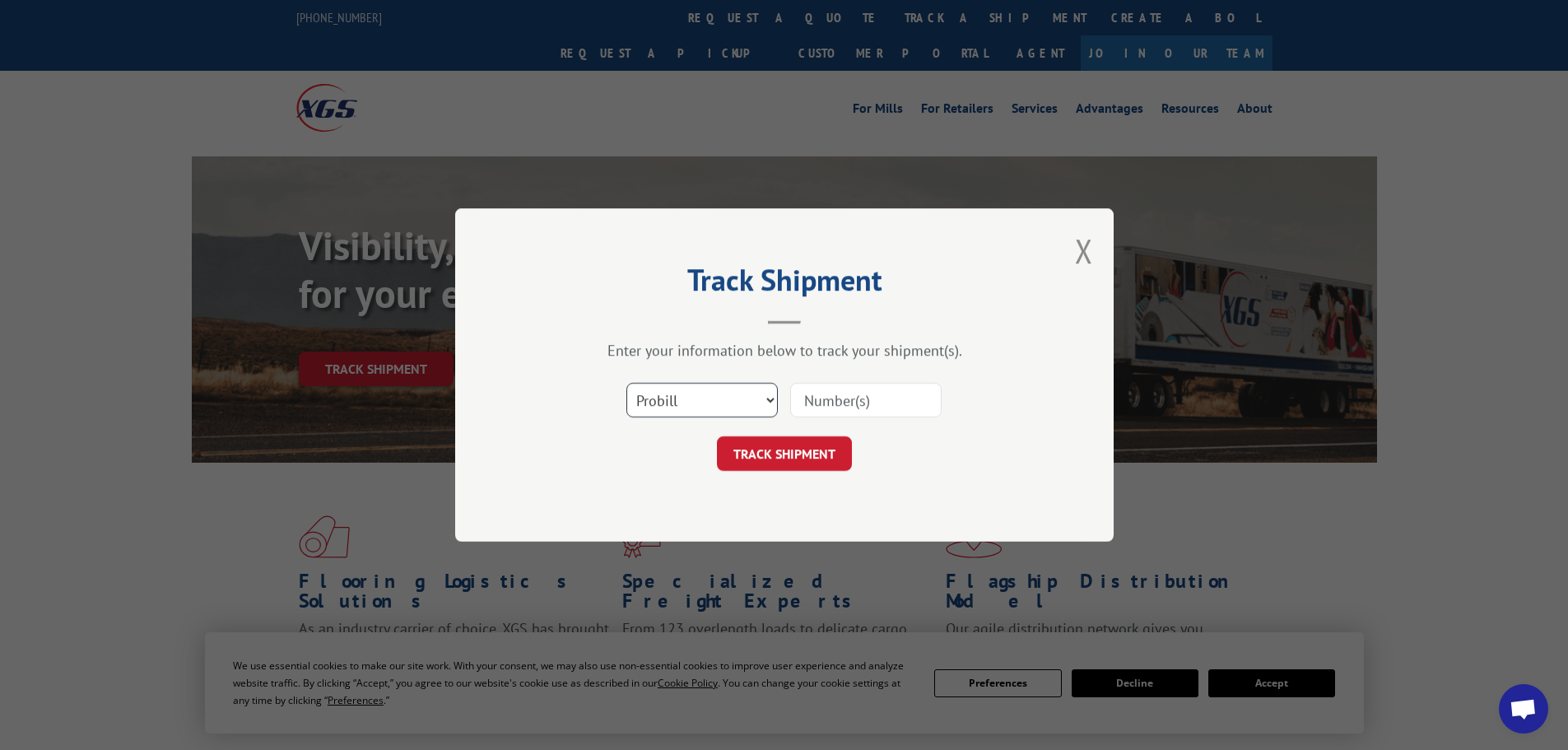
click at [697, 391] on select "Select category... Probill BOL PO" at bounding box center [702, 400] width 152 height 34
select select "bol"
click at [626, 383] on select "Select category... Probill BOL PO" at bounding box center [702, 400] width 152 height 34
click at [829, 386] on input at bounding box center [867, 400] width 152 height 34
type input "5301012"
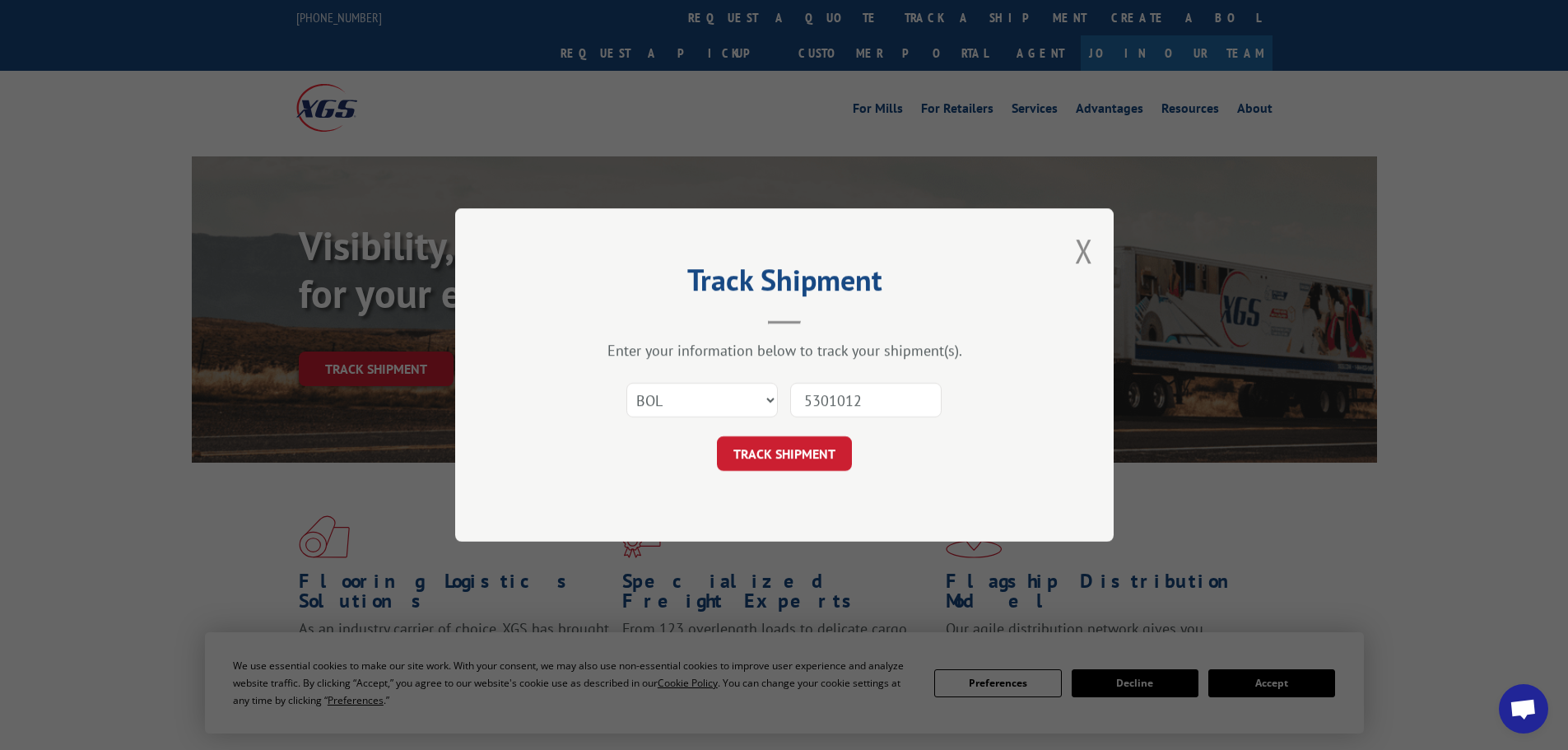
click at [717, 436] on button "TRACK SHIPMENT" at bounding box center [784, 453] width 135 height 34
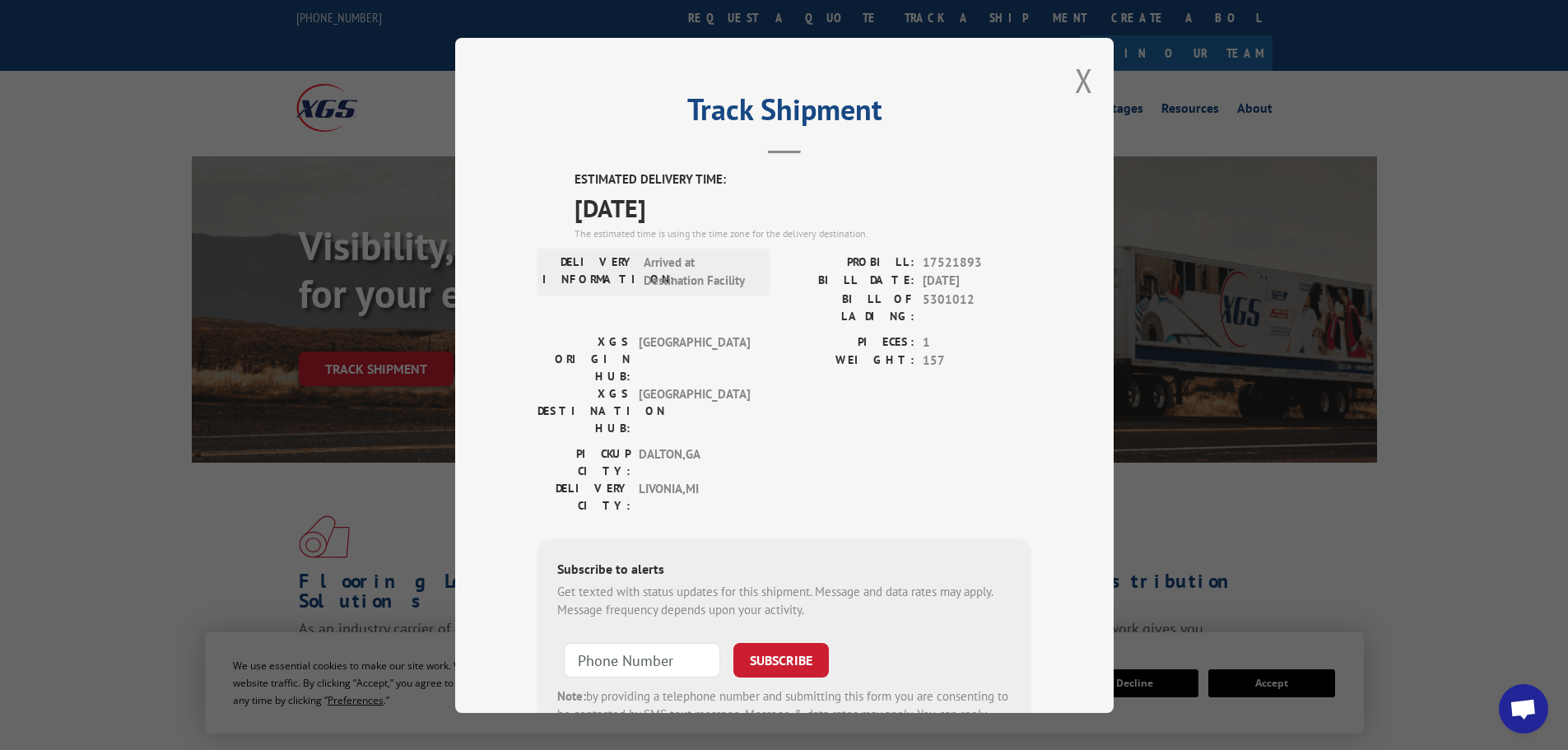
click at [1068, 81] on div "Track Shipment ESTIMATED DELIVERY TIME: [DATE] The estimated time is using the …" at bounding box center [784, 375] width 658 height 675
click at [1078, 91] on button "Close modal" at bounding box center [1084, 79] width 19 height 43
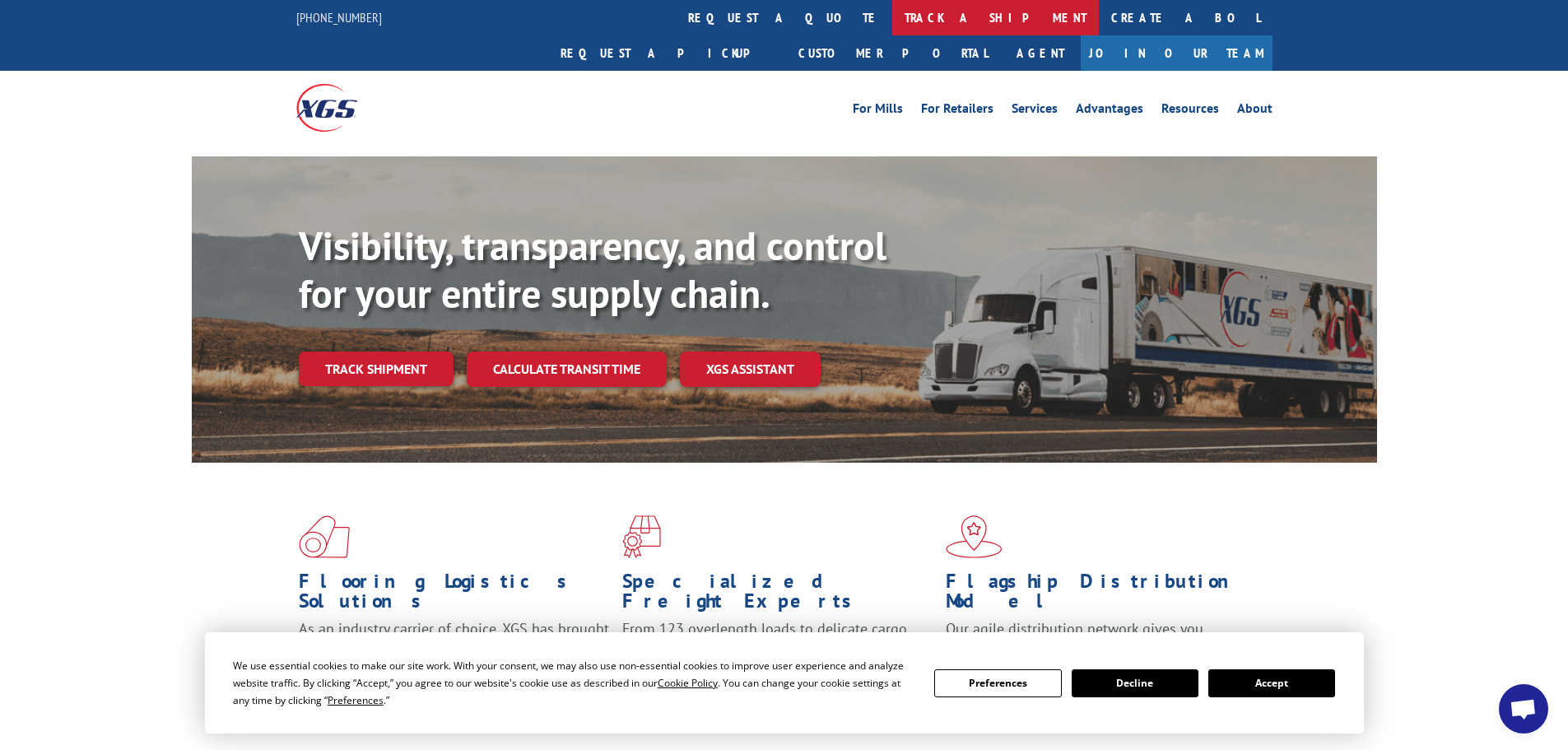
click at [892, 19] on link "track a shipment" at bounding box center [995, 18] width 206 height 35
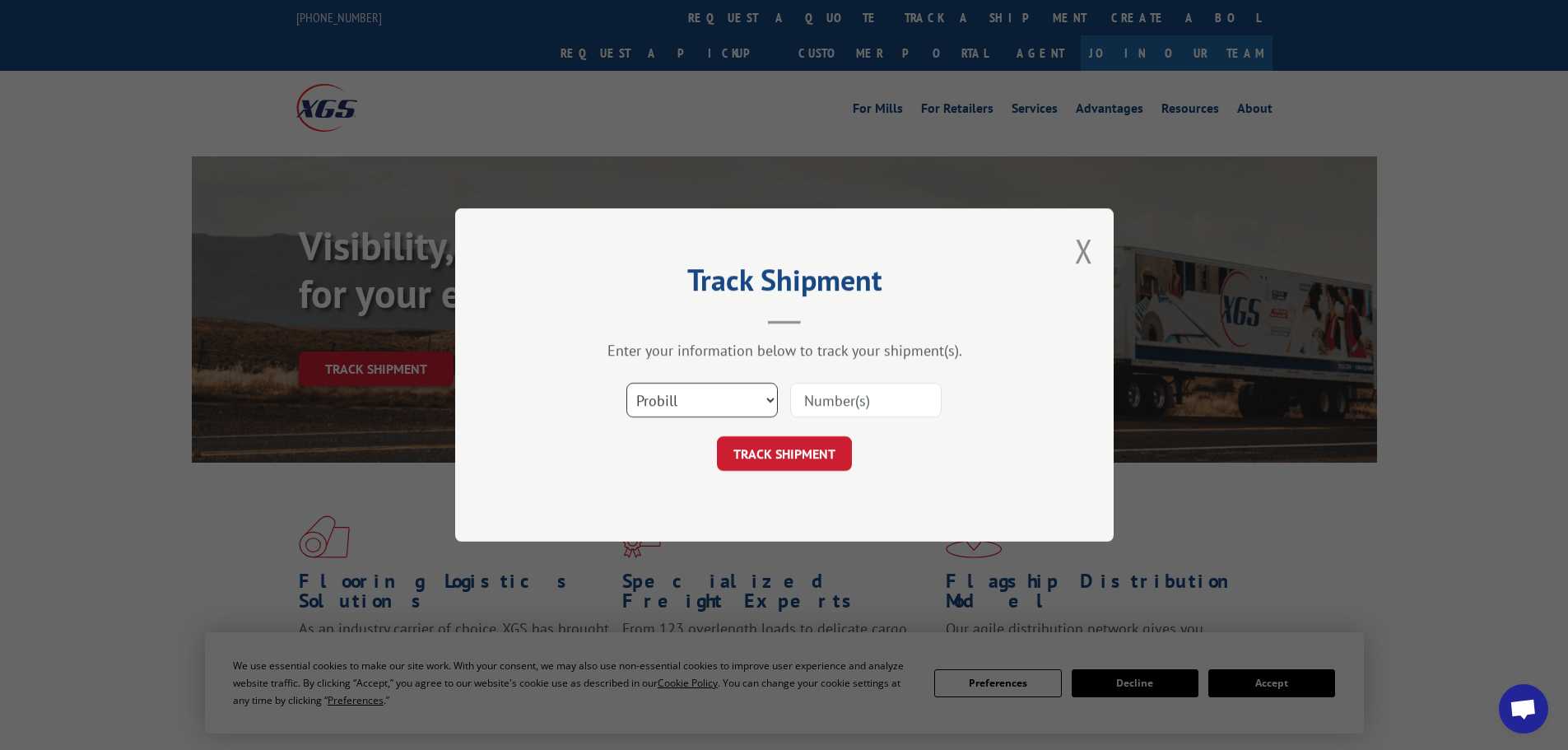
click at [751, 394] on select "Select category... Probill BOL PO" at bounding box center [702, 400] width 152 height 34
select select "bol"
click at [626, 383] on select "Select category... Probill BOL PO" at bounding box center [702, 400] width 152 height 34
paste input "5329287"
type input "5329287"
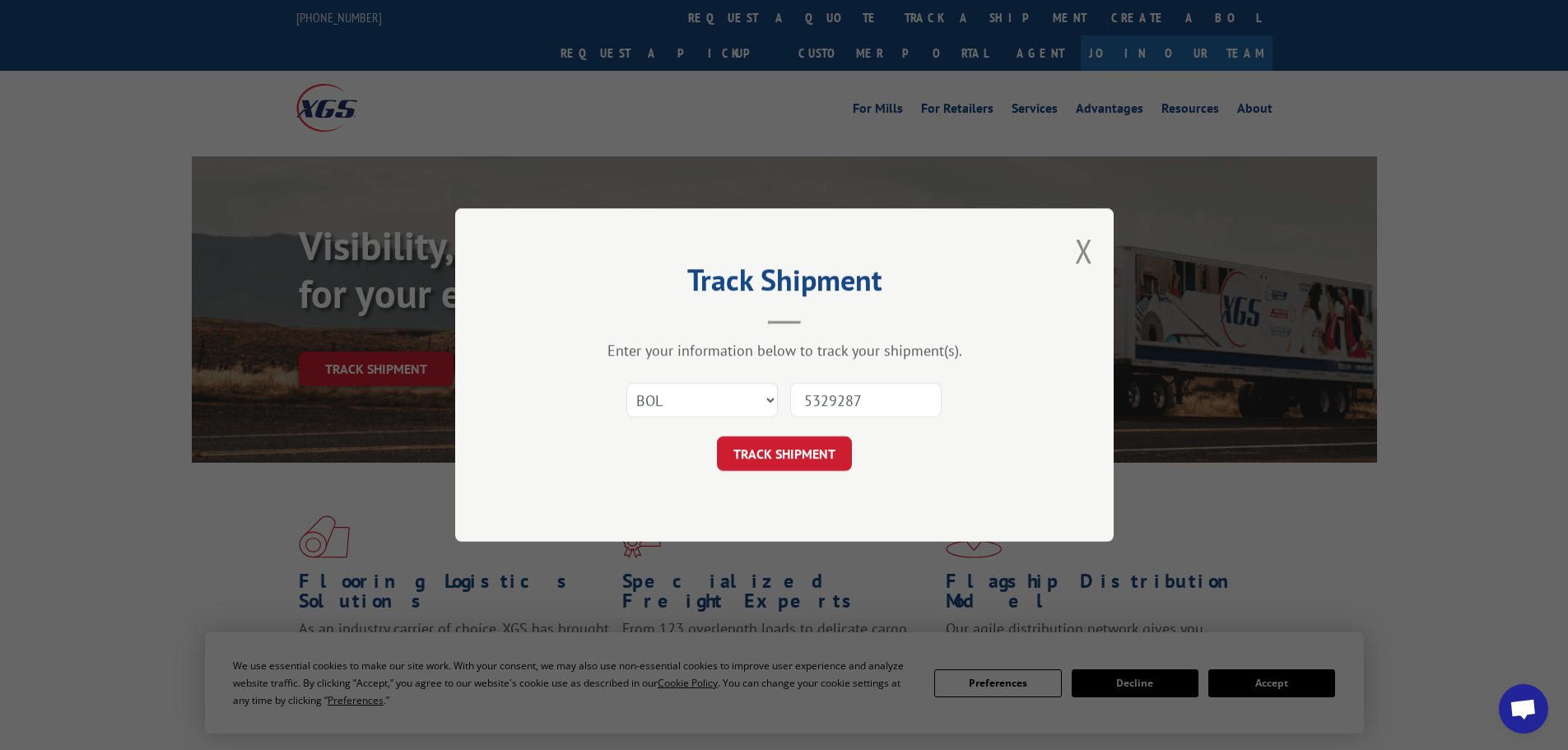
click button "TRACK SHIPMENT" at bounding box center [784, 453] width 135 height 34
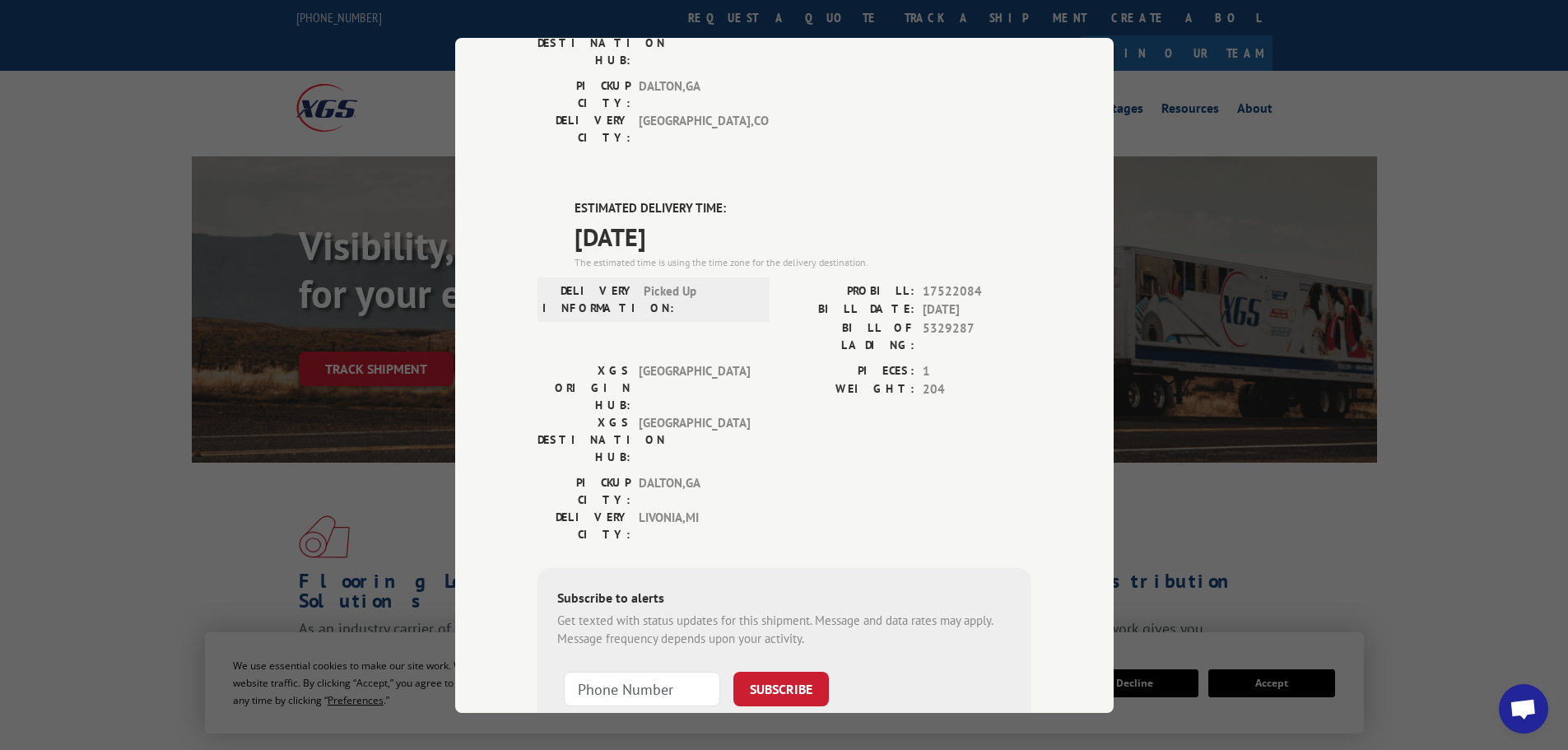
scroll to position [335, 0]
